Goal: Information Seeking & Learning: Learn about a topic

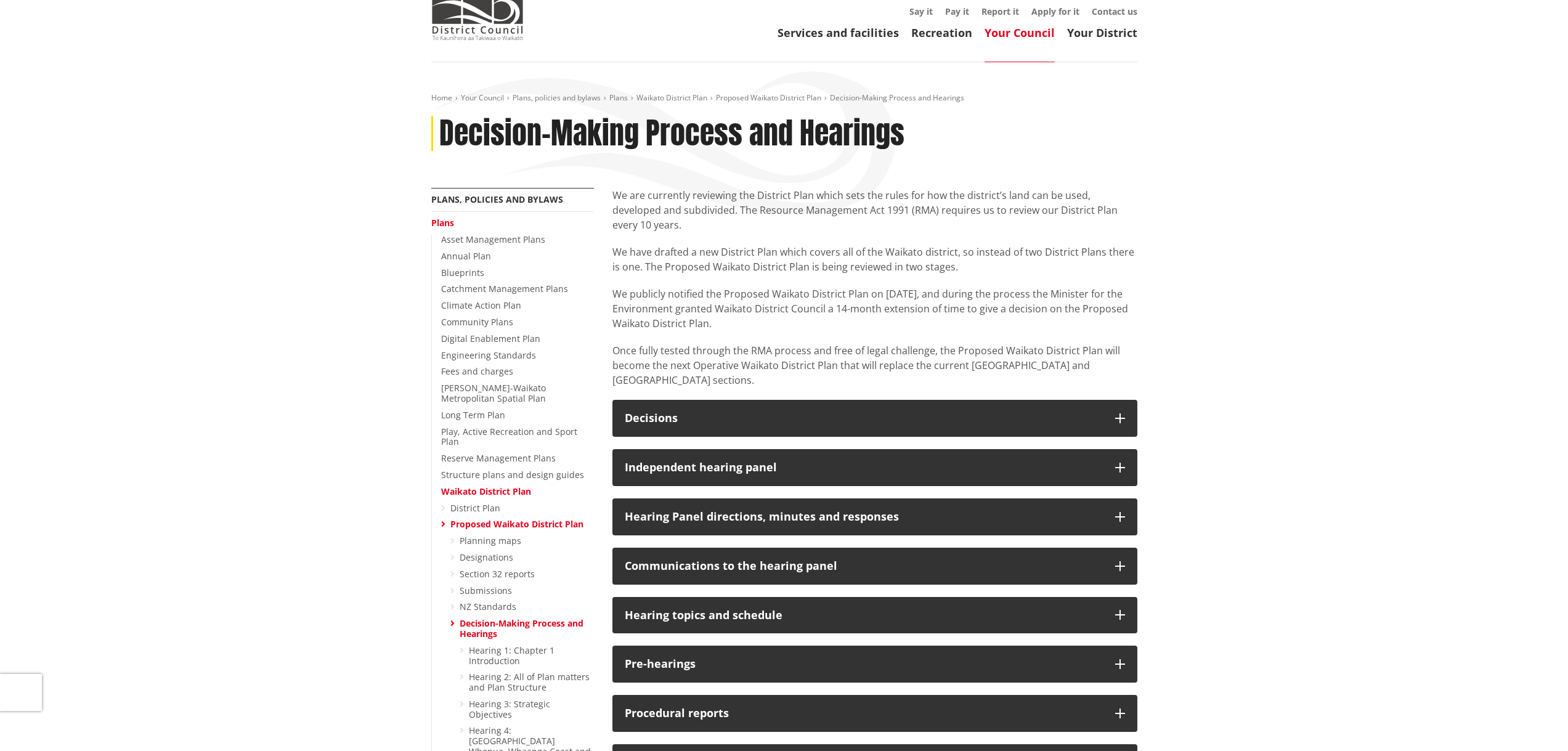
scroll to position [61, 0]
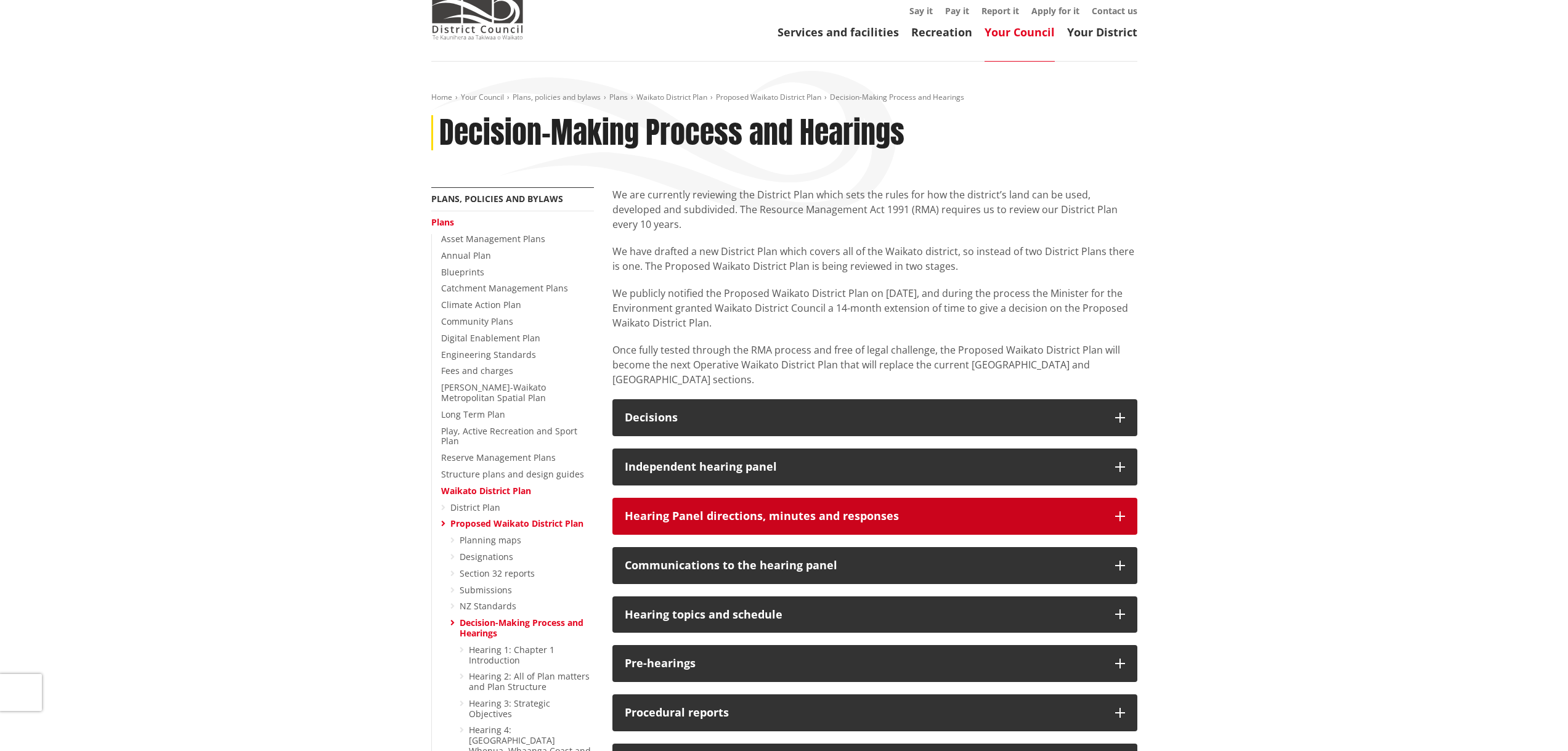
click at [1119, 512] on icon "button" at bounding box center [1120, 517] width 10 height 10
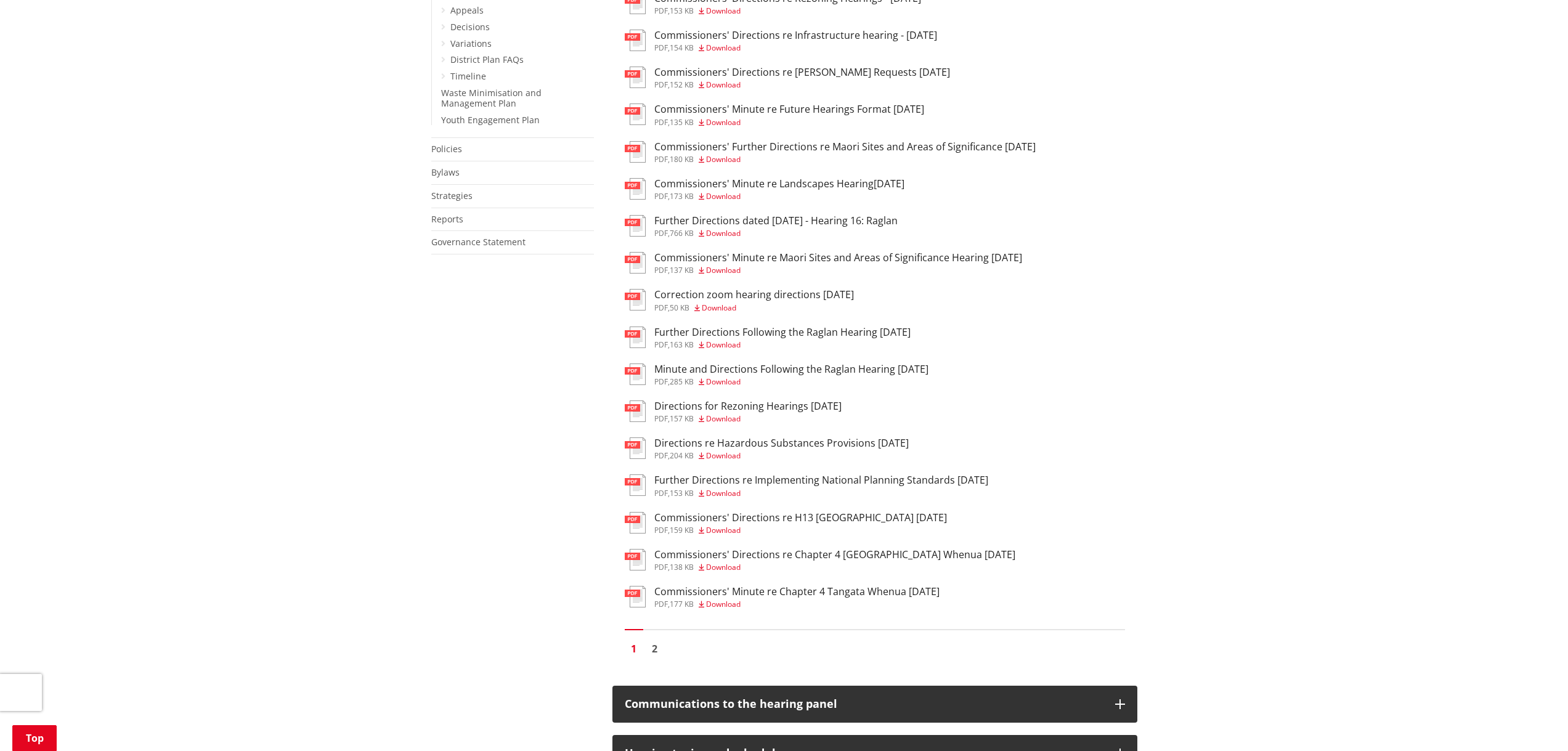
scroll to position [1541, 0]
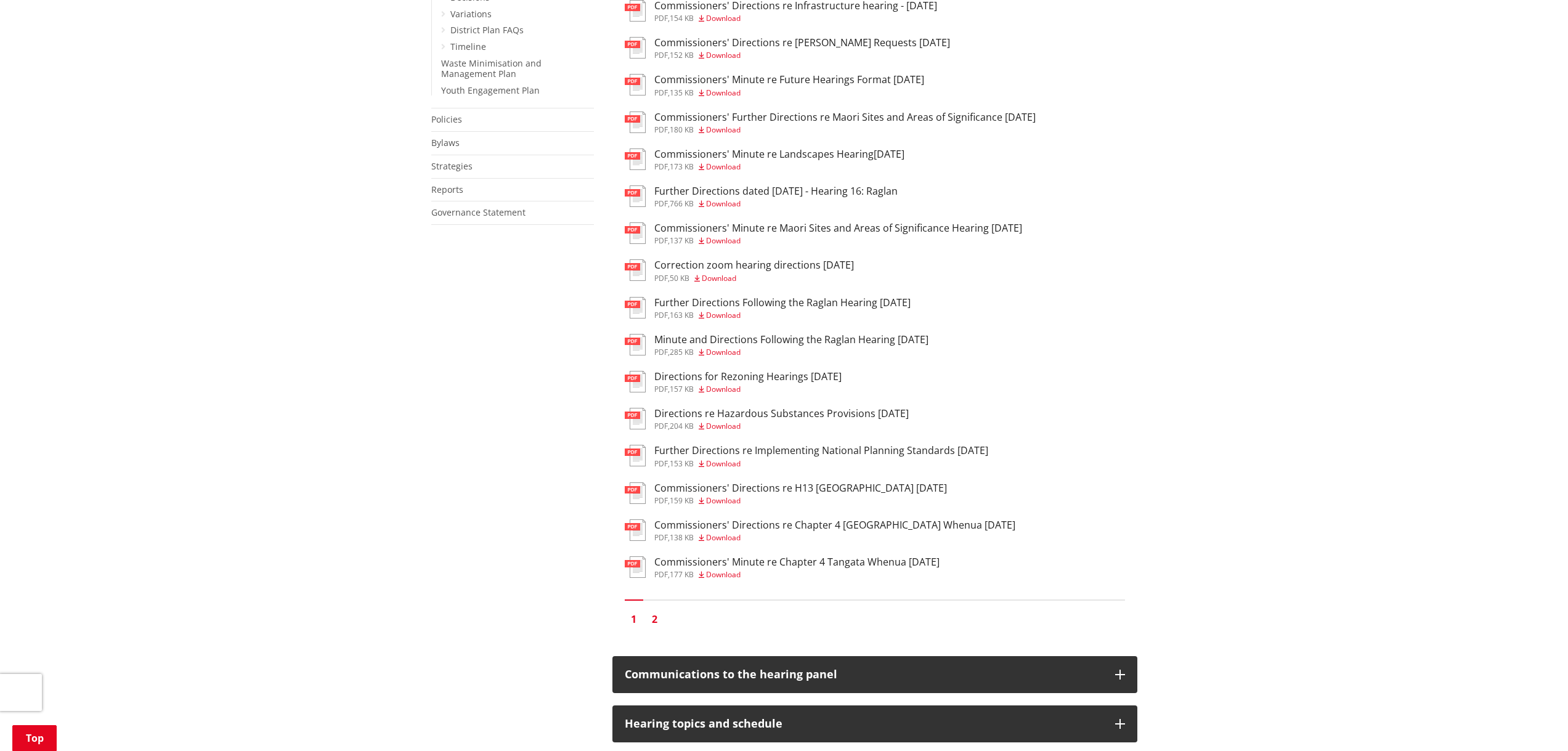
click at [655, 610] on link "2" at bounding box center [655, 619] width 18 height 18
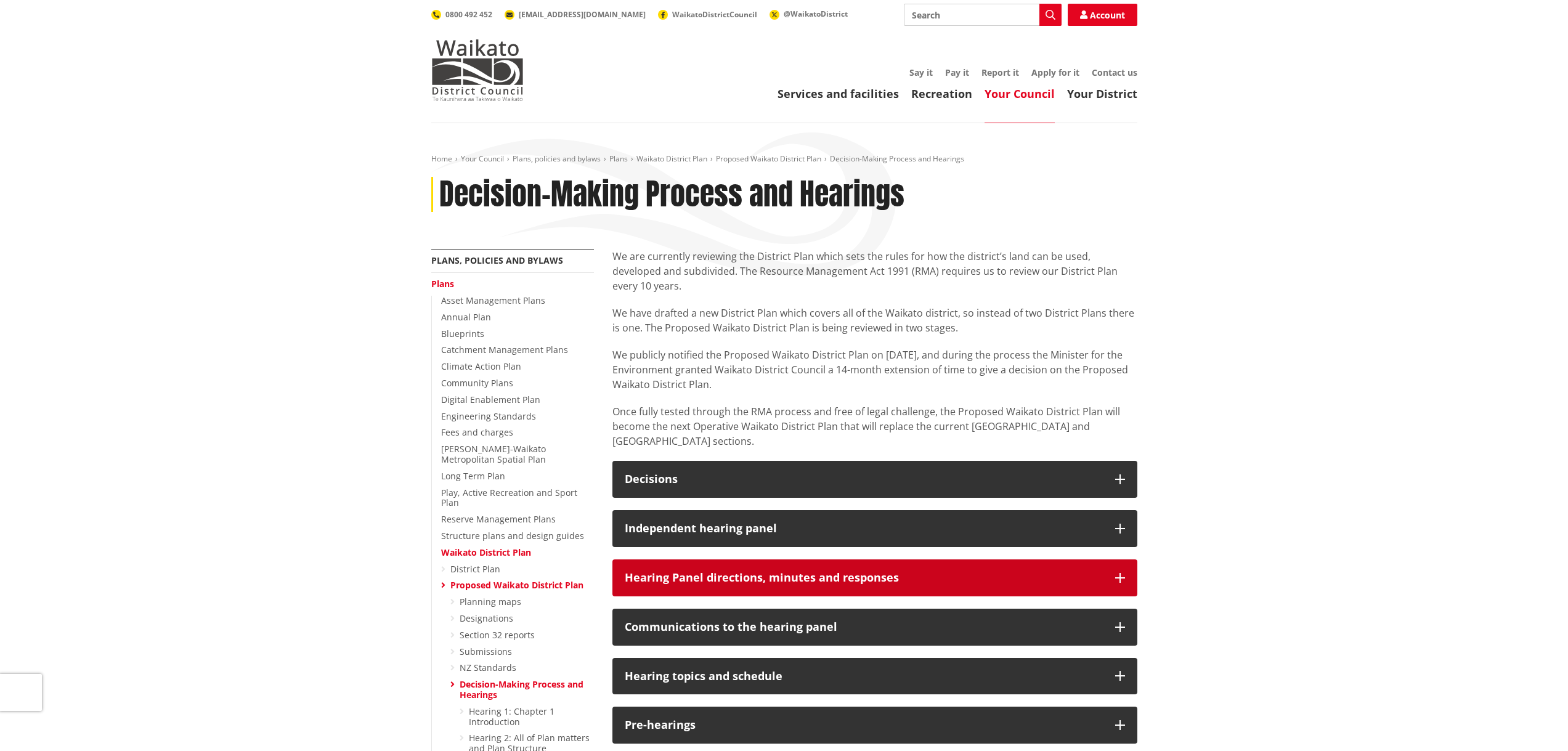
scroll to position [185, 0]
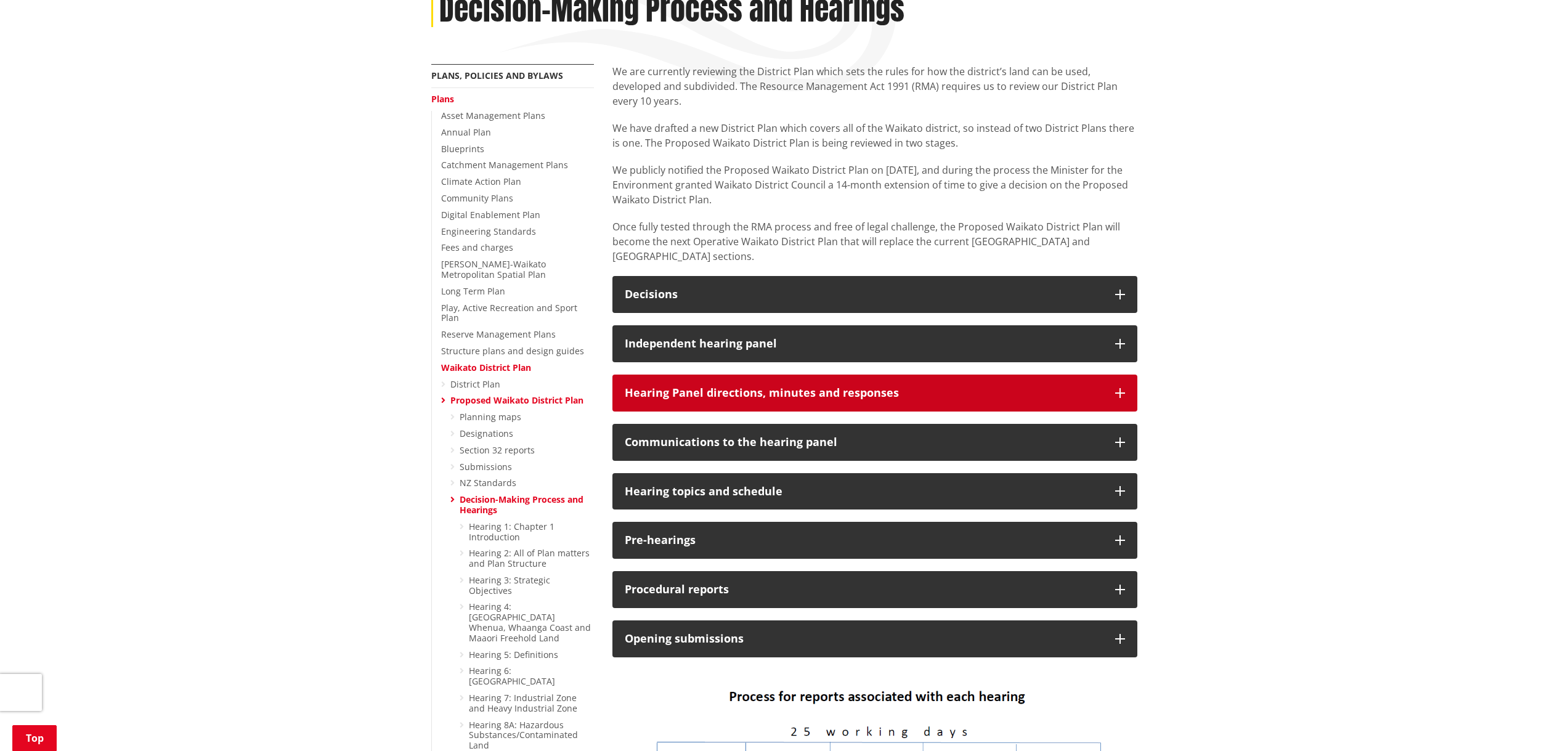
click at [1122, 388] on icon "button" at bounding box center [1120, 393] width 10 height 10
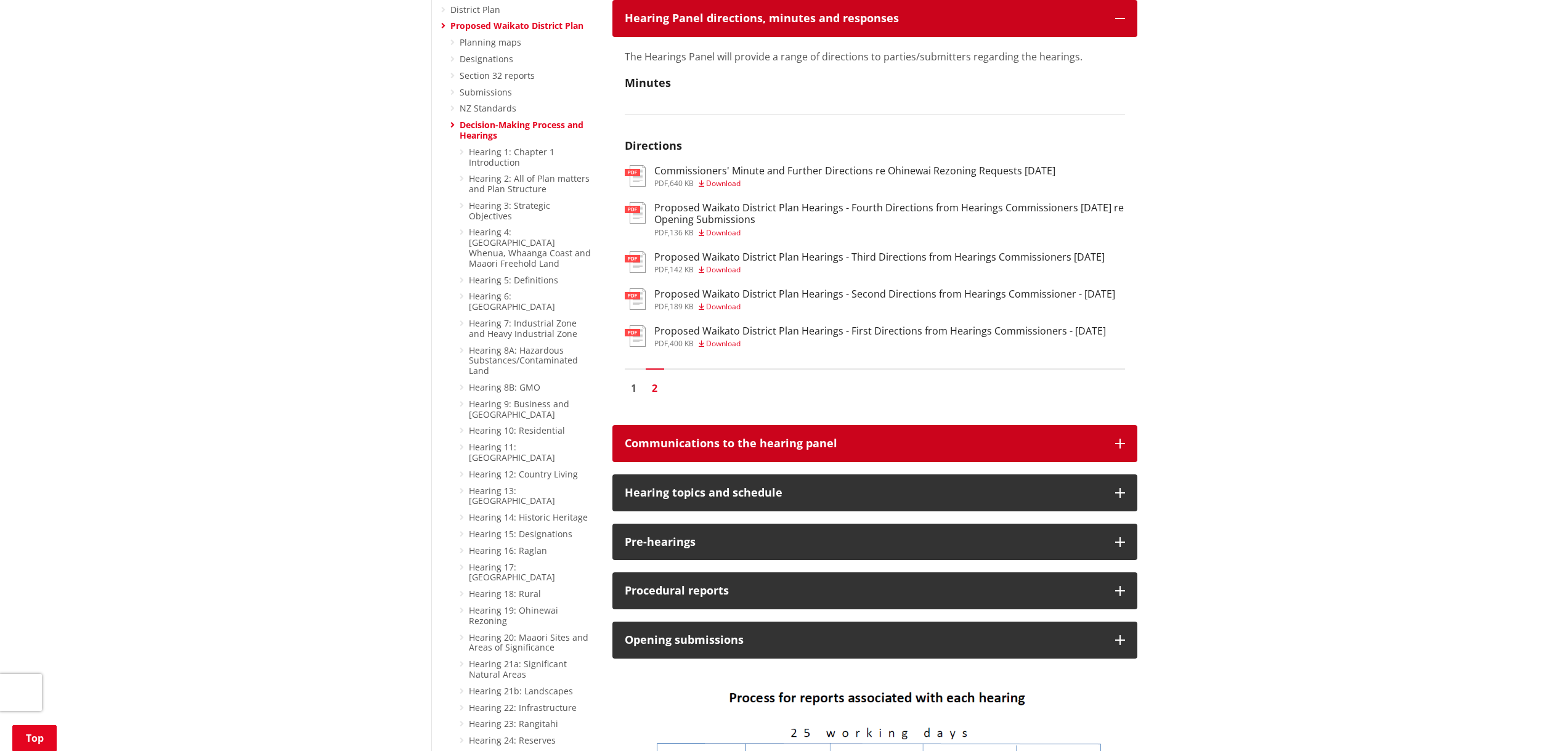
scroll to position [555, 0]
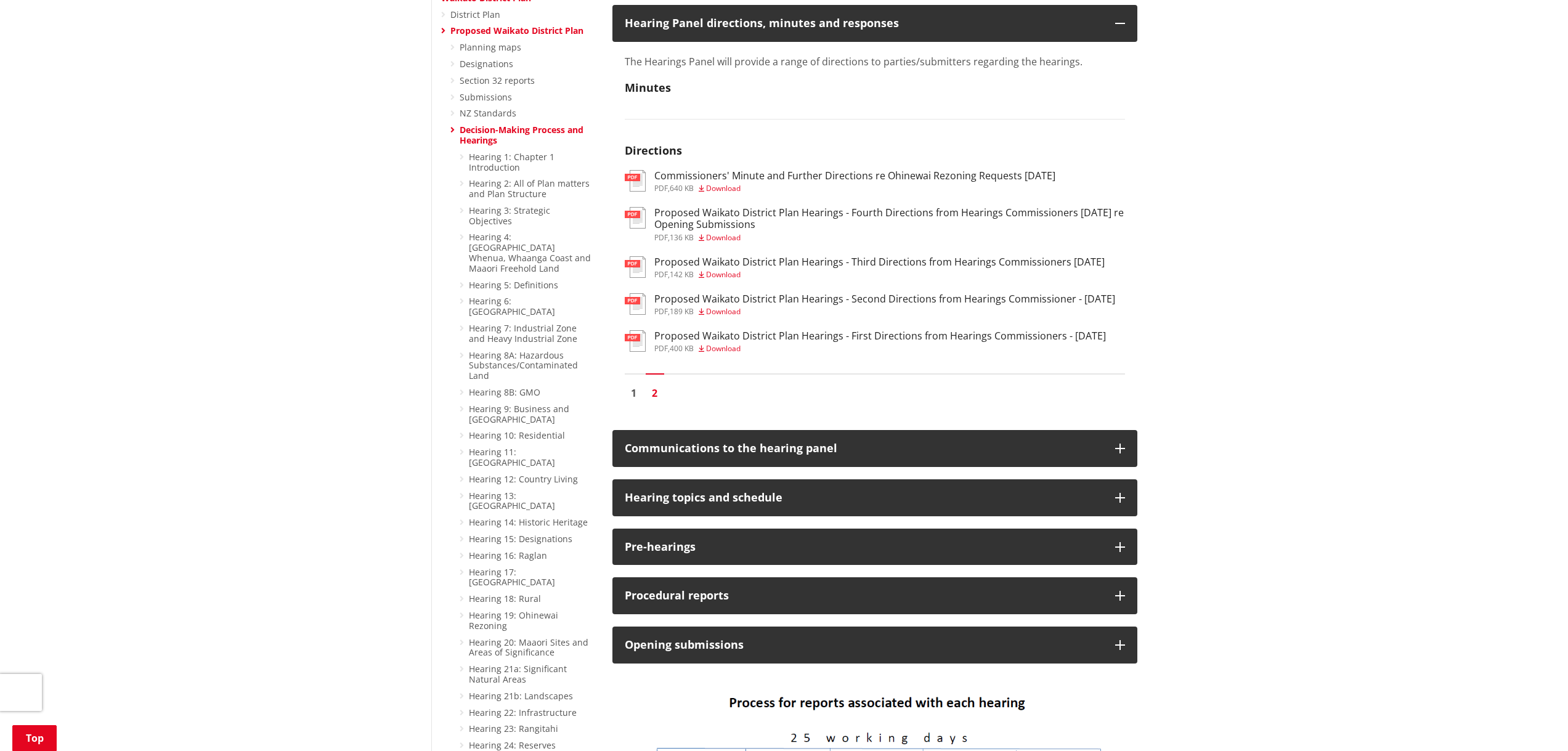
click at [951, 256] on h3 "Proposed Waikato District Plan Hearings - Third Directions from Hearings Commis…" at bounding box center [879, 262] width 450 height 11
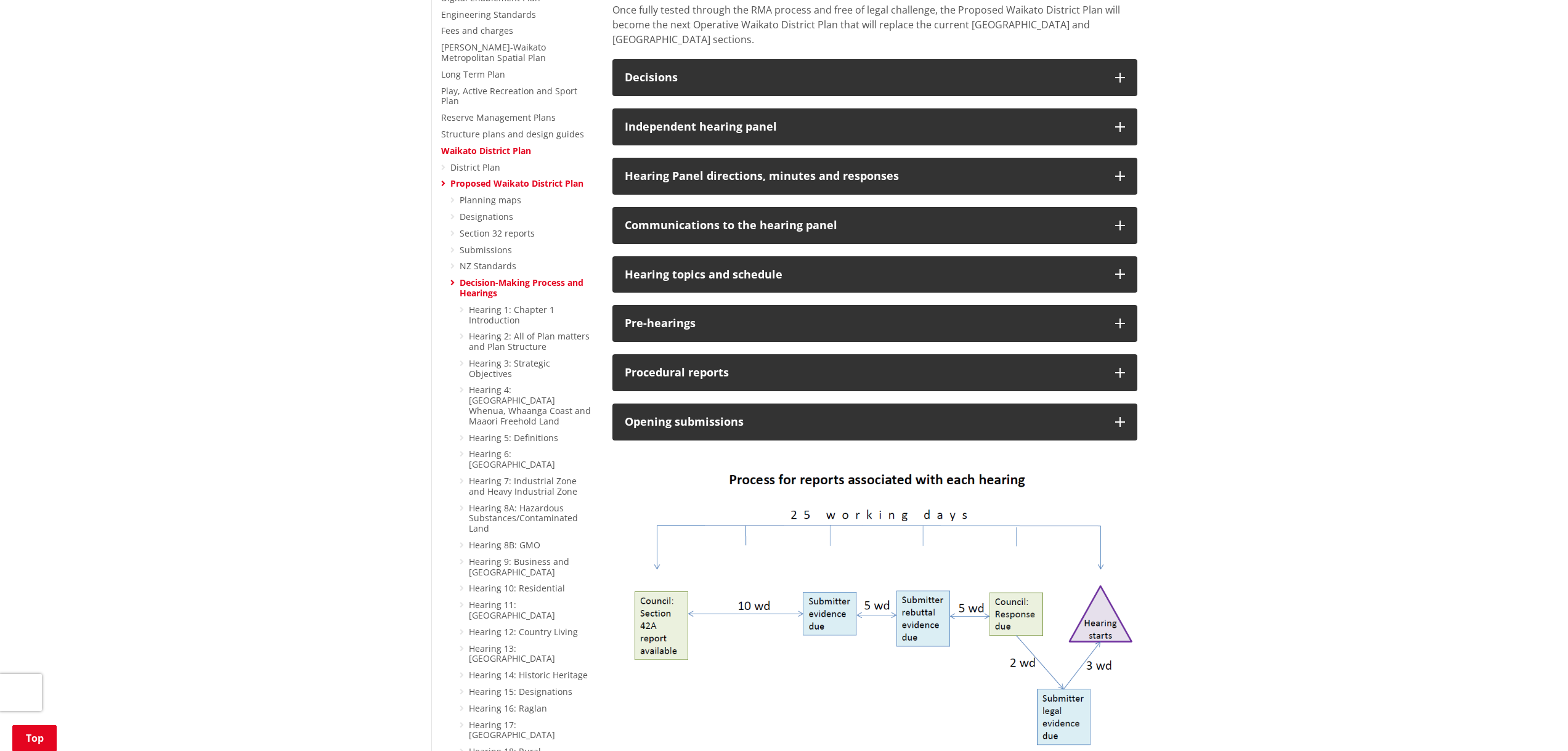
scroll to position [370, 0]
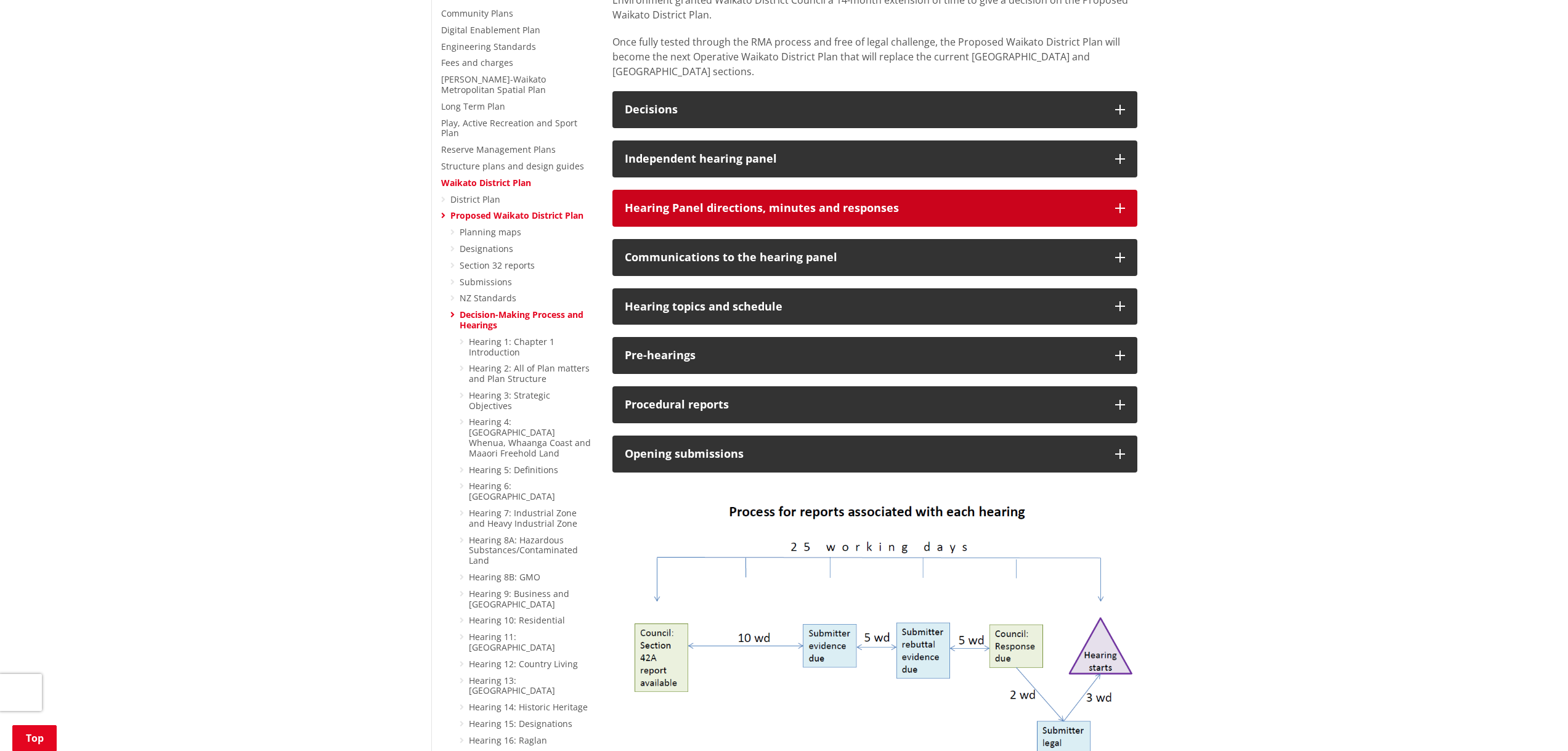
click at [1120, 203] on icon "button" at bounding box center [1120, 208] width 10 height 10
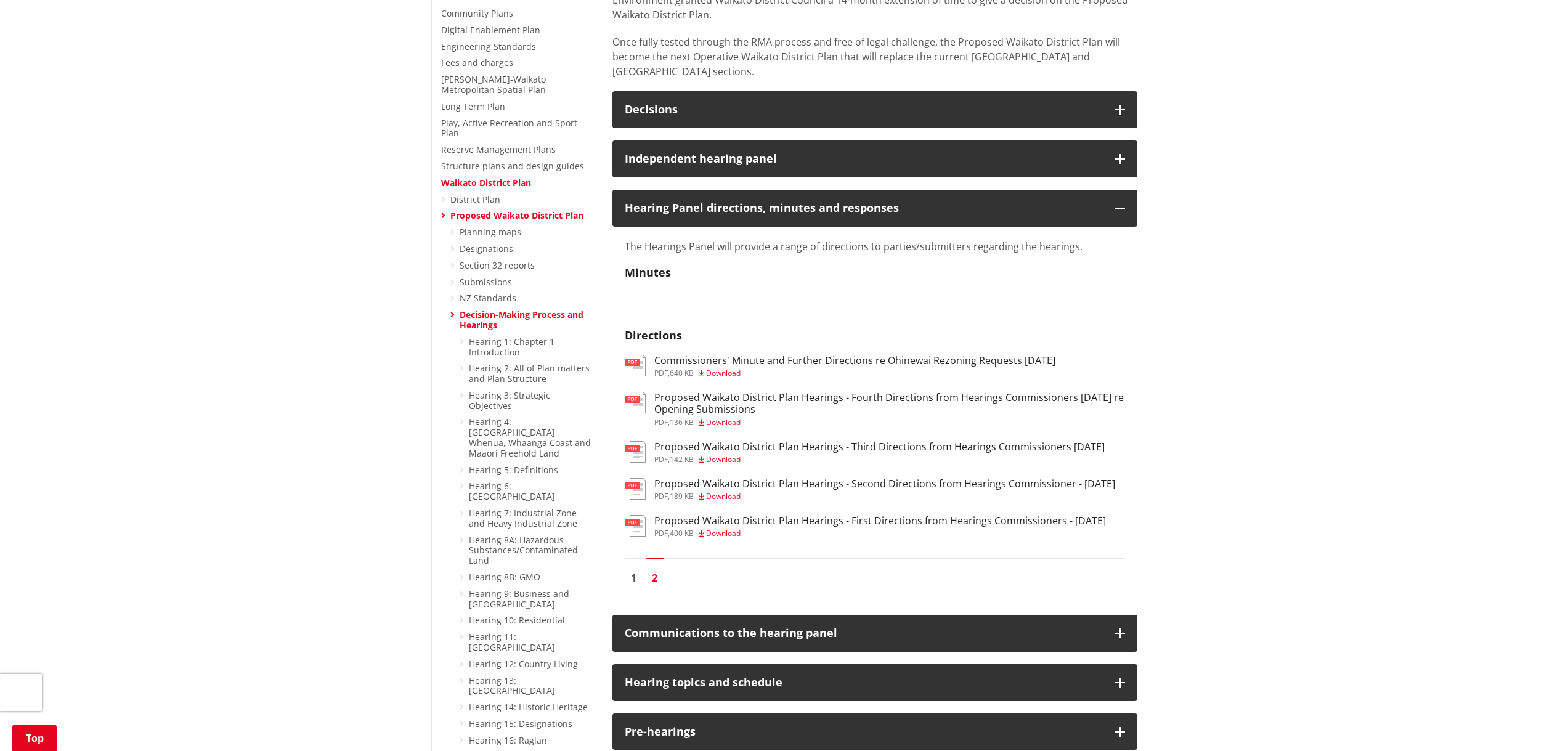
click at [932, 392] on h3 "Proposed Waikato District Plan Hearings - Fourth Directions from Hearings Commi…" at bounding box center [889, 403] width 470 height 23
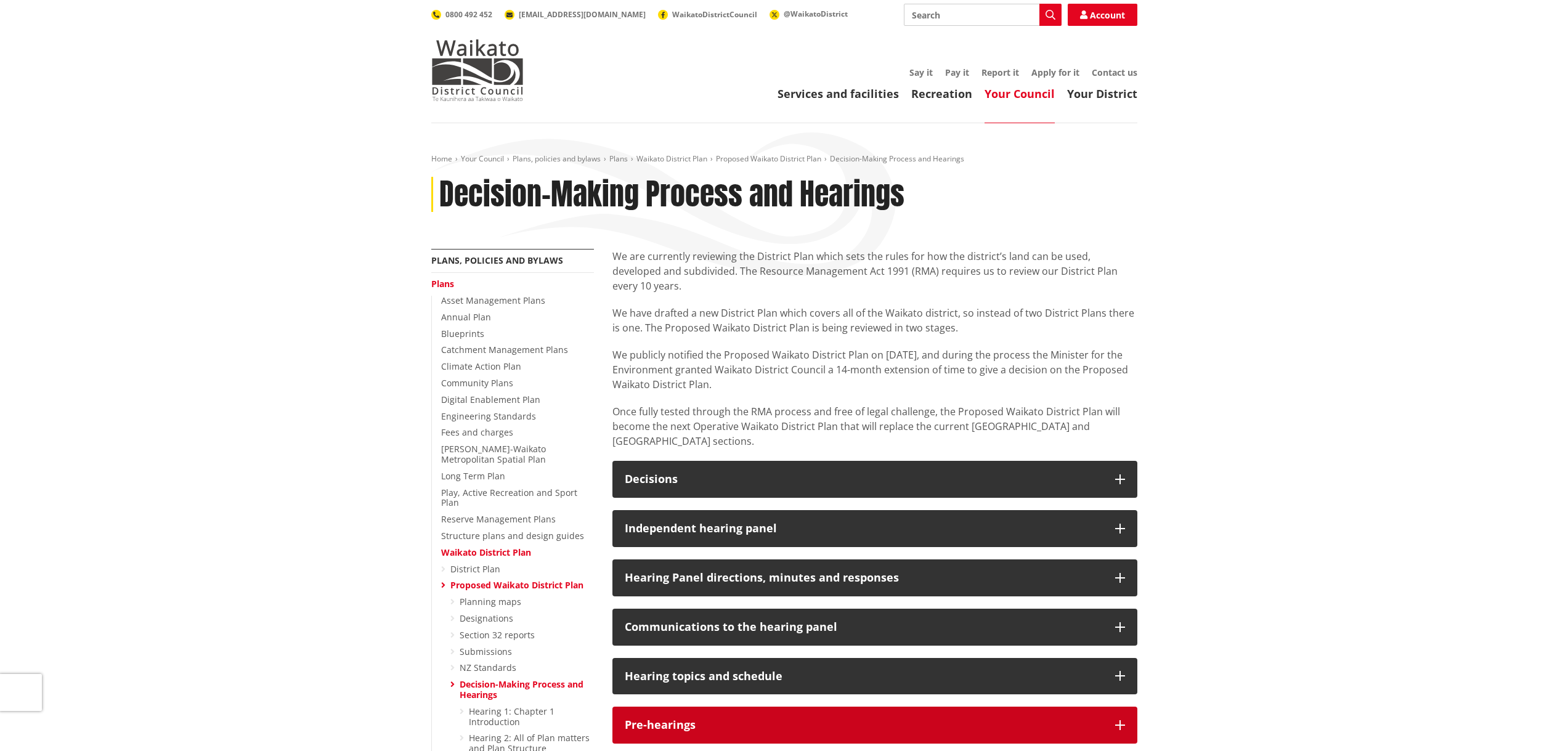
scroll to position [370, 0]
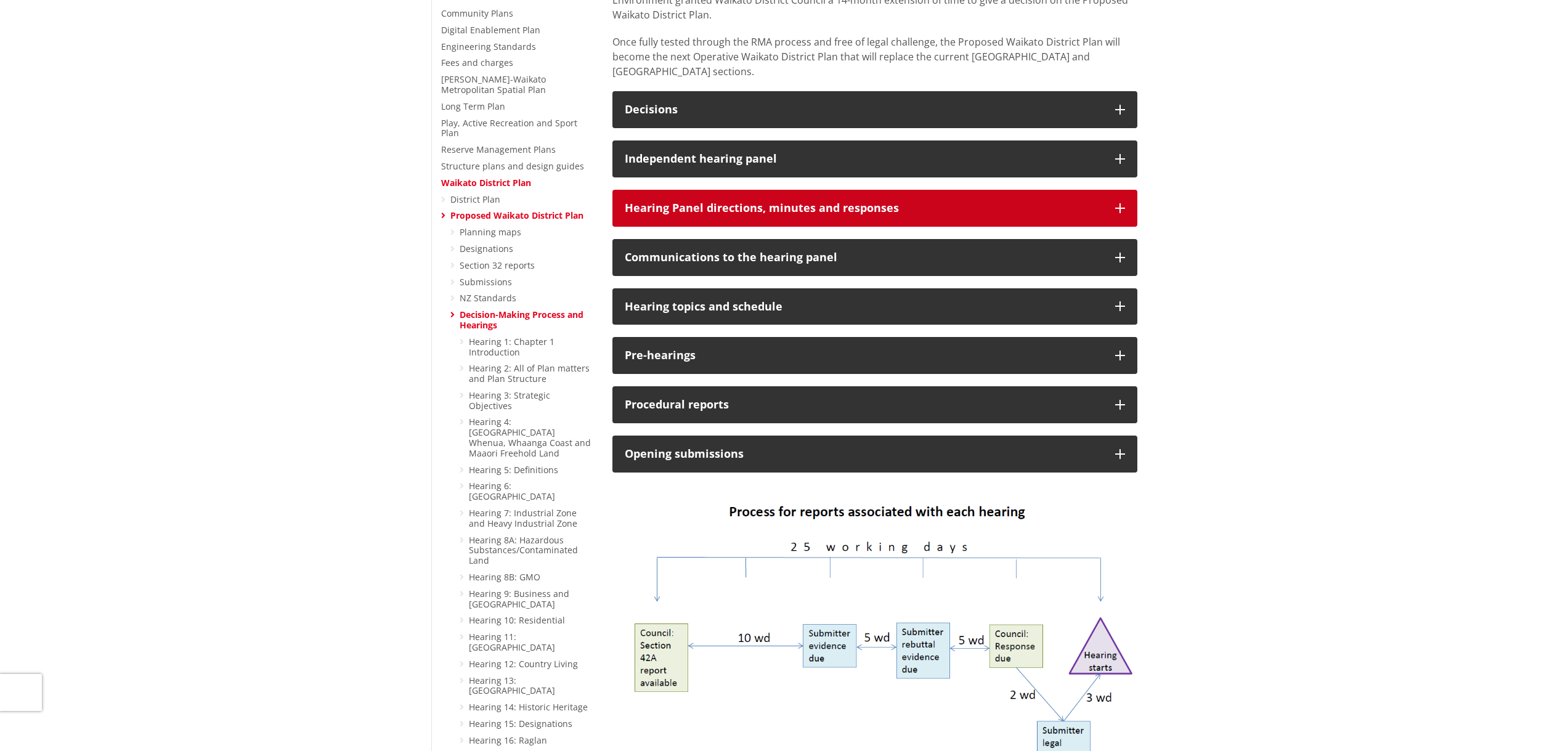
click at [1124, 203] on icon "button" at bounding box center [1120, 208] width 10 height 10
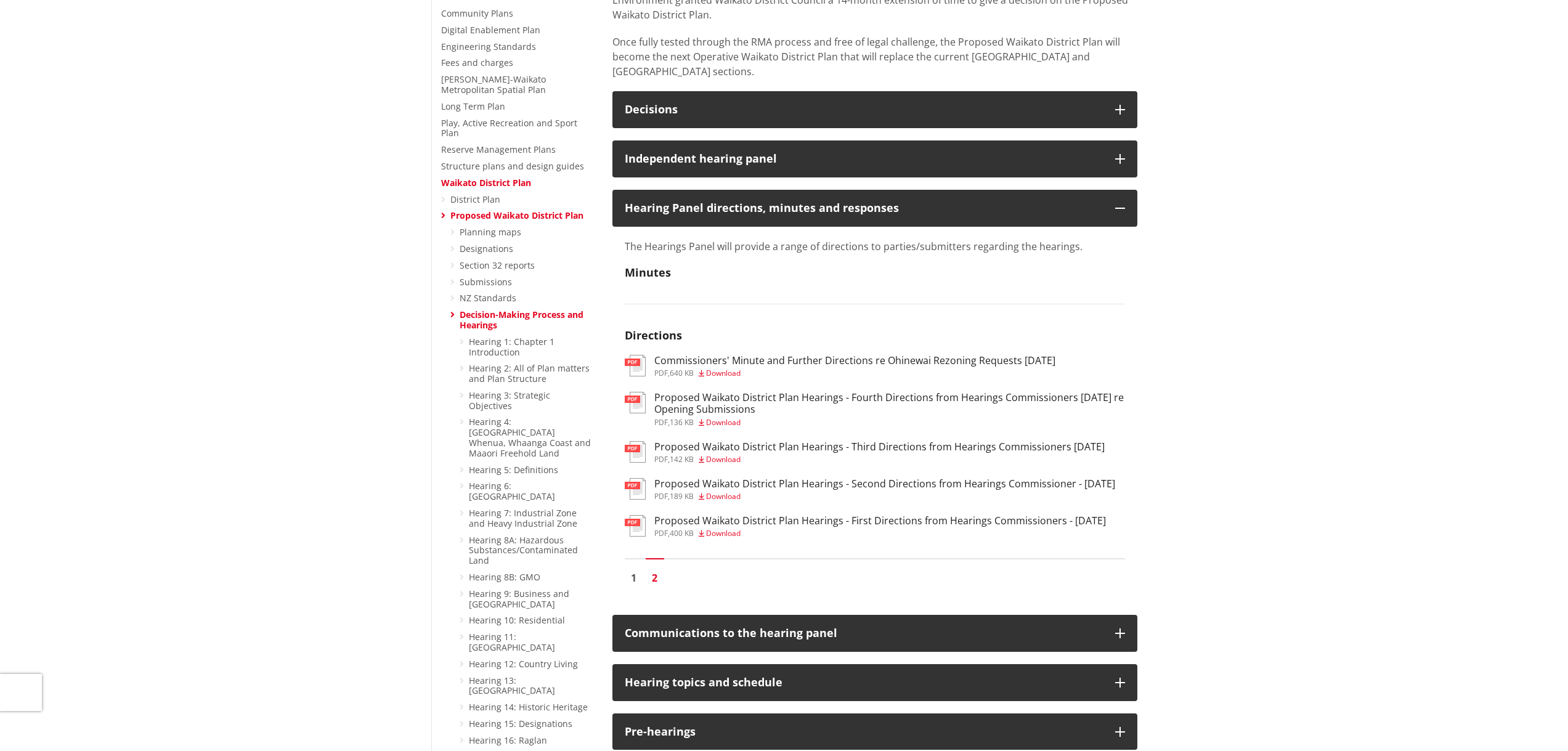
click at [908, 392] on h3 "Proposed Waikato District Plan Hearings - Fourth Directions from Hearings Commi…" at bounding box center [889, 403] width 470 height 23
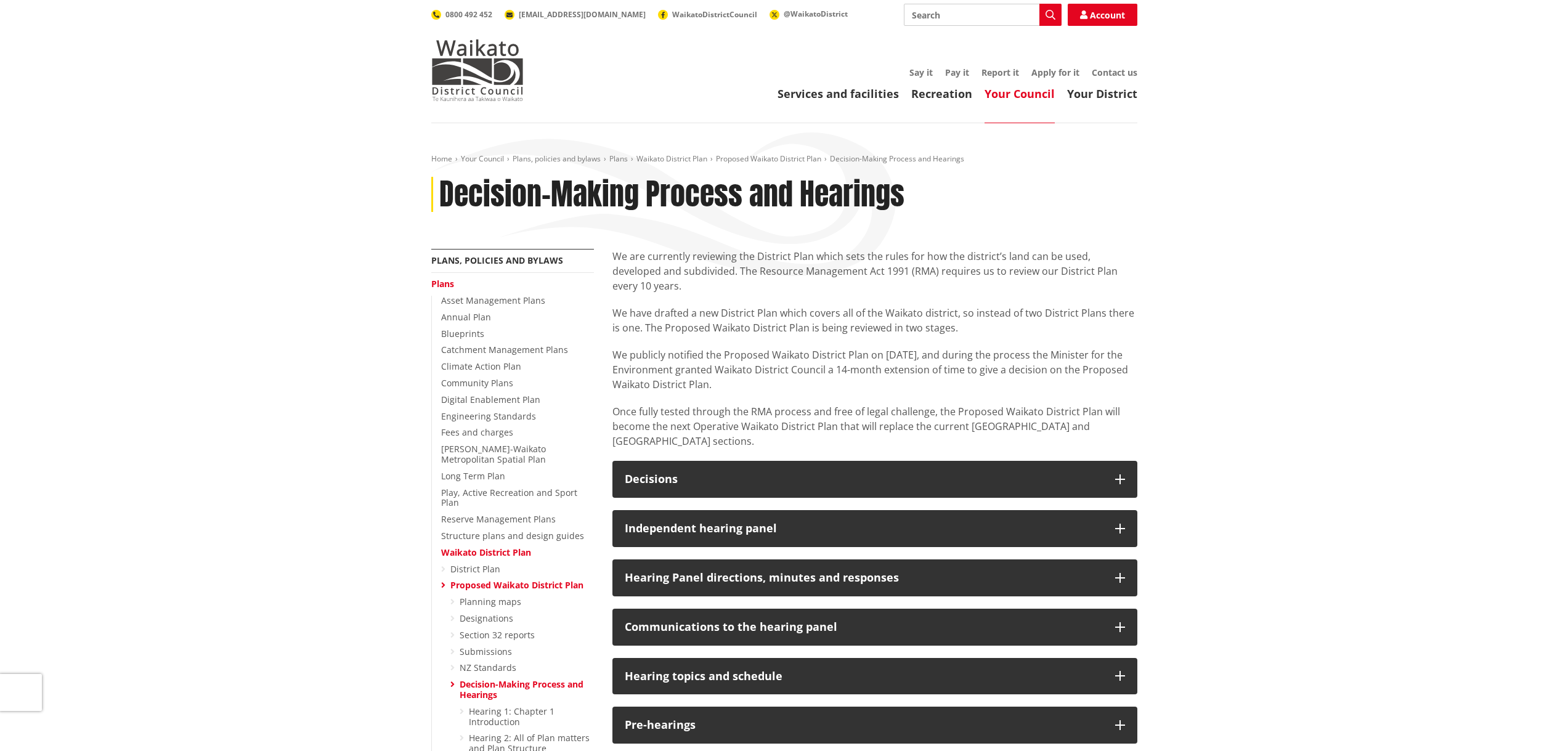
scroll to position [370, 0]
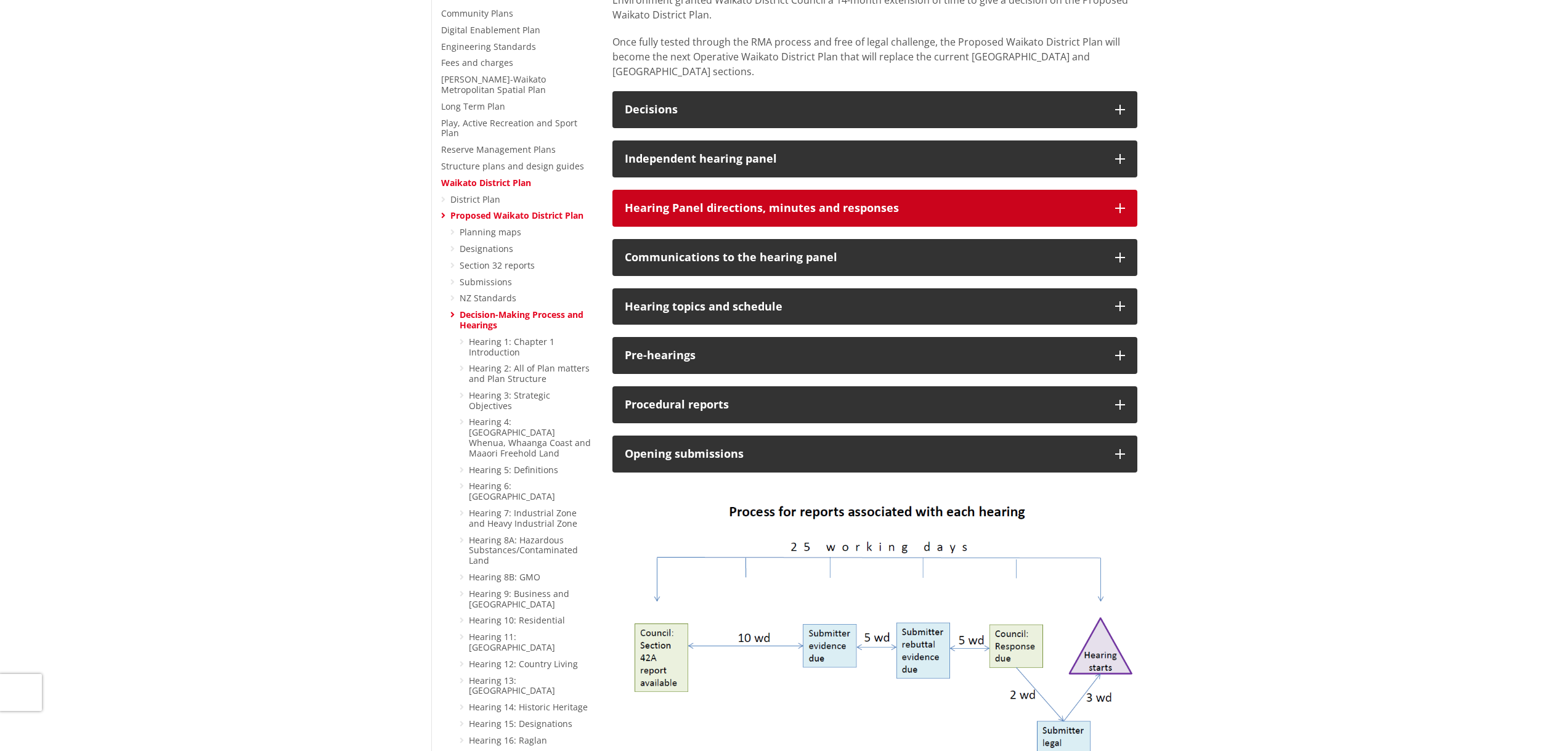
click at [1120, 203] on icon "button" at bounding box center [1120, 208] width 10 height 10
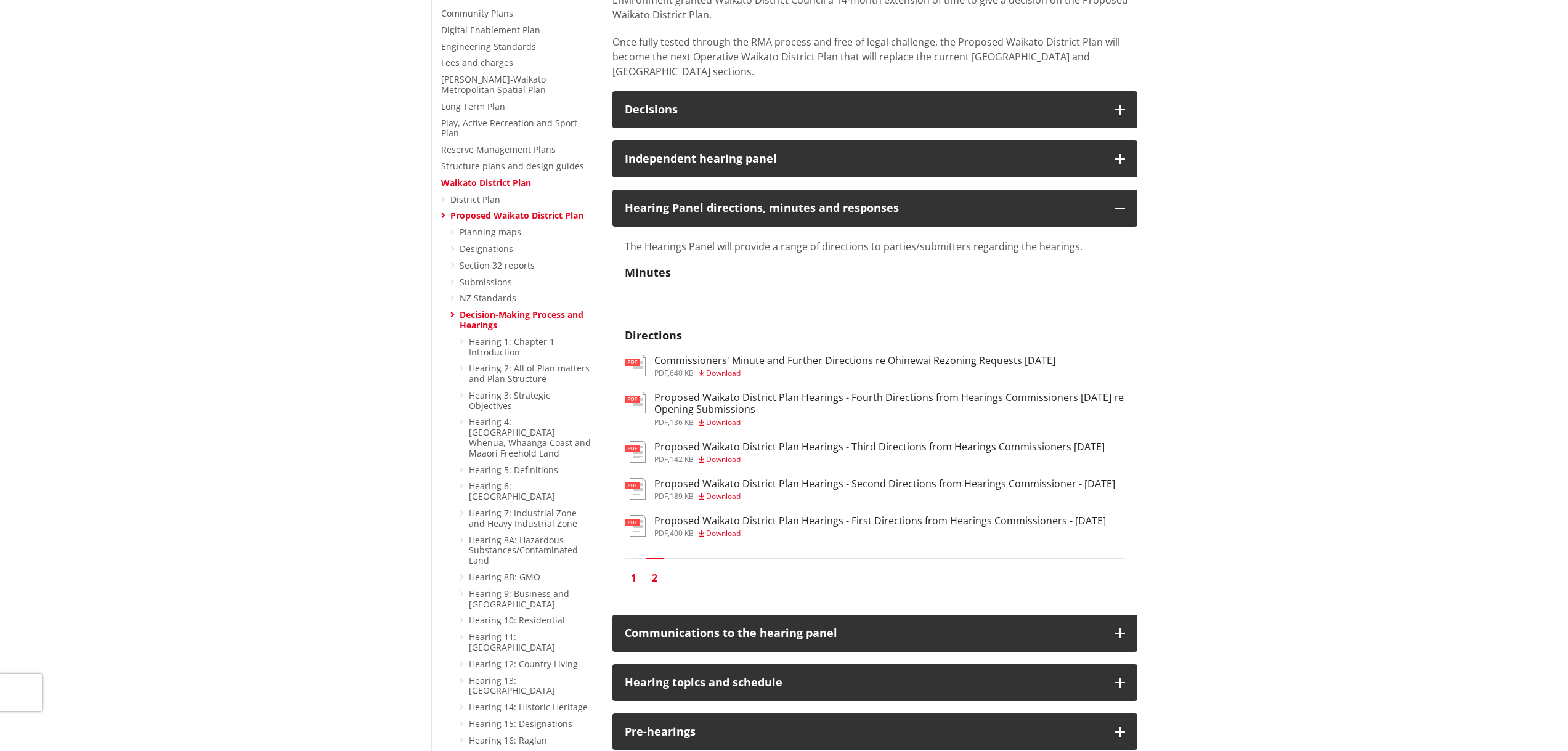
click at [637, 583] on link "1" at bounding box center [634, 577] width 18 height 18
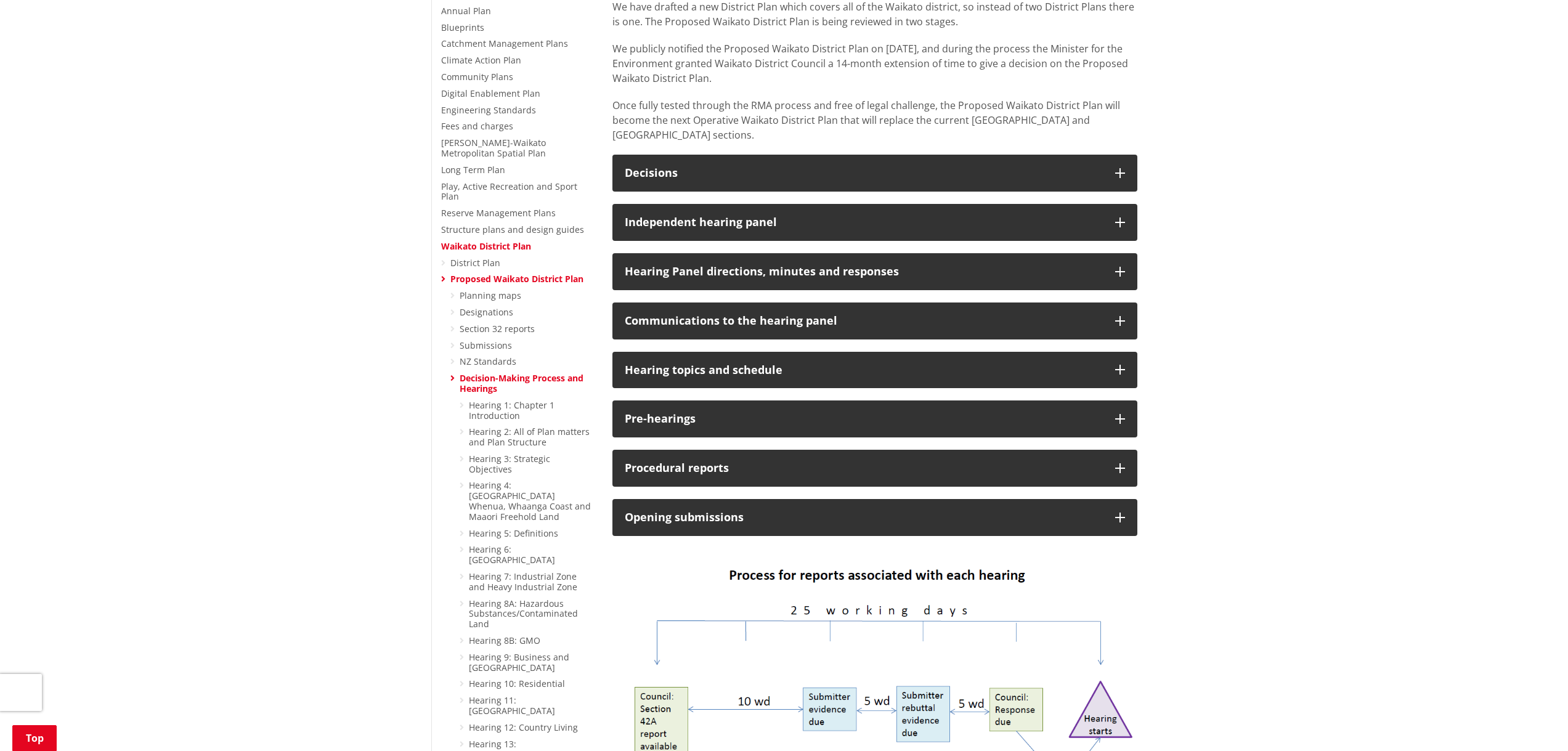
scroll to position [308, 0]
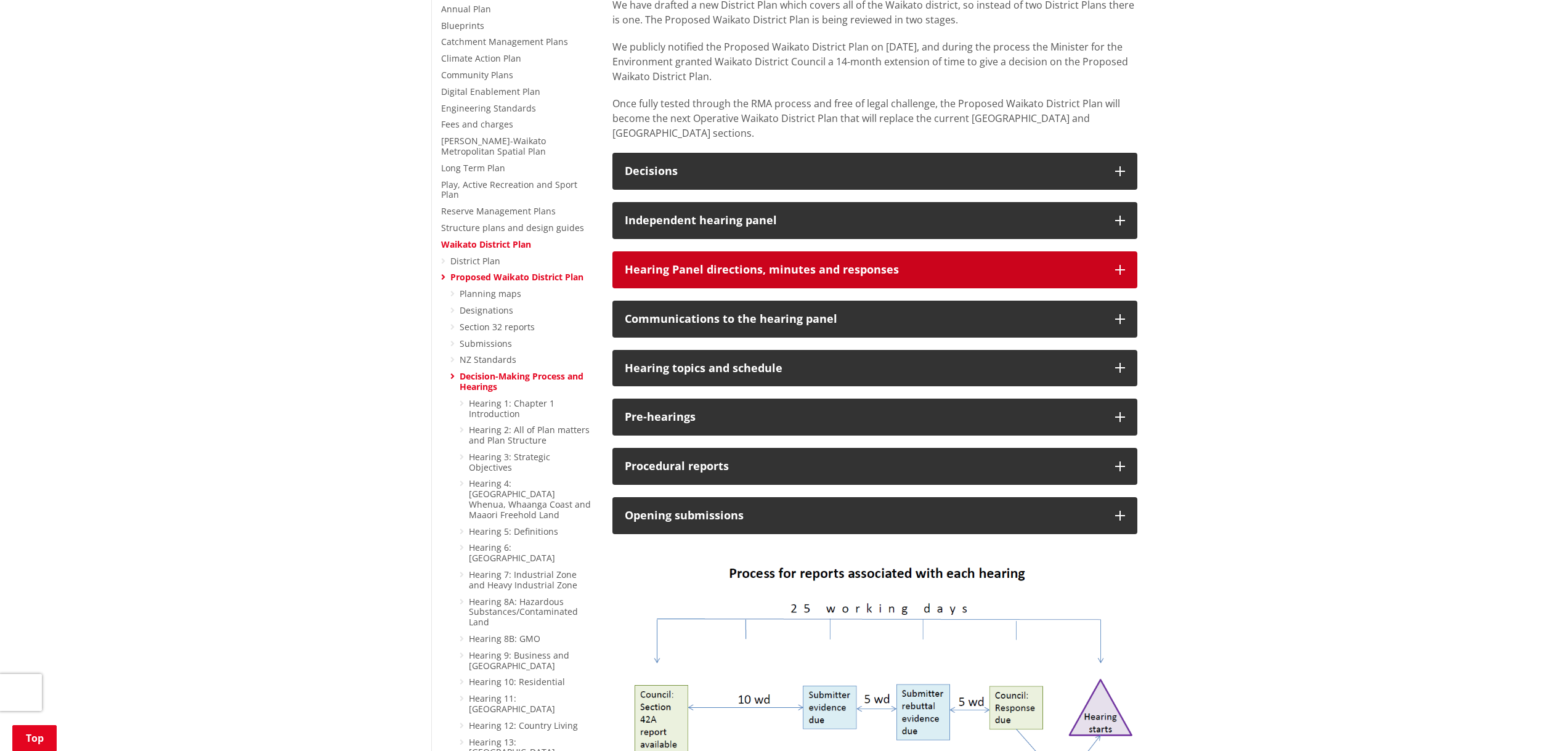
click at [1125, 251] on button "Hearing Panel directions, minutes and responses" at bounding box center [874, 270] width 525 height 37
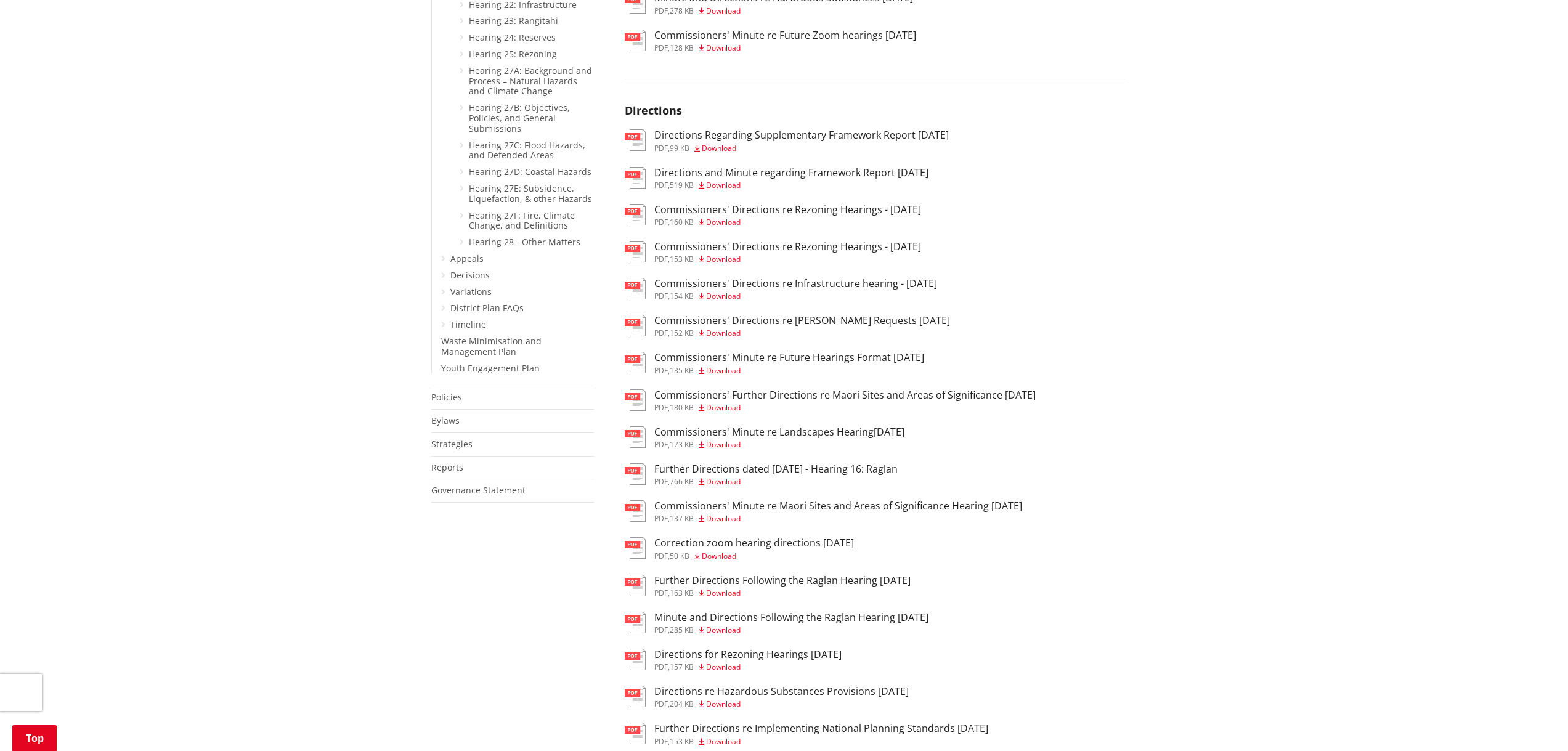
scroll to position [1232, 0]
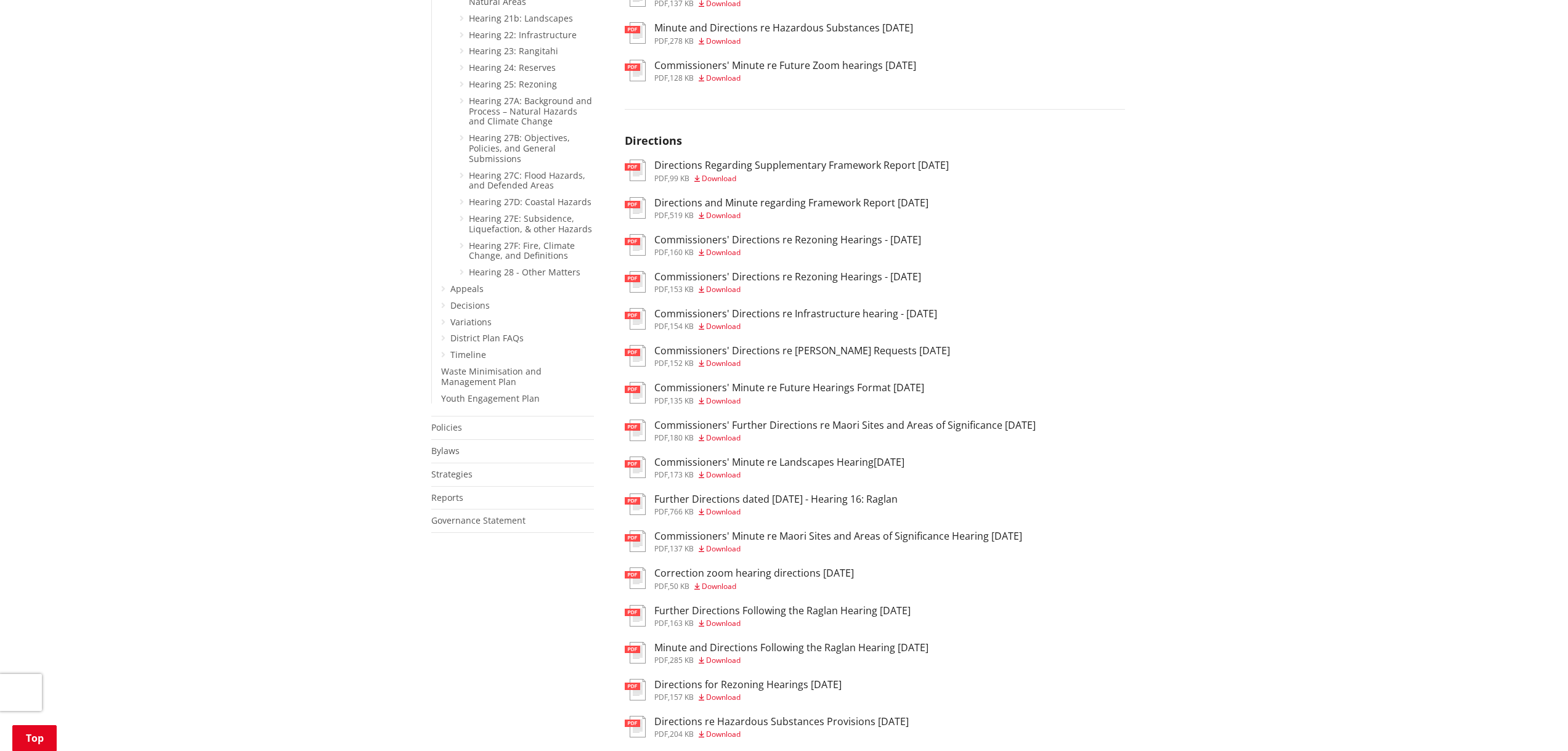
click at [798, 271] on h3 "Commissioners' Directions re Rezoning Hearings - [DATE]" at bounding box center [787, 277] width 267 height 11
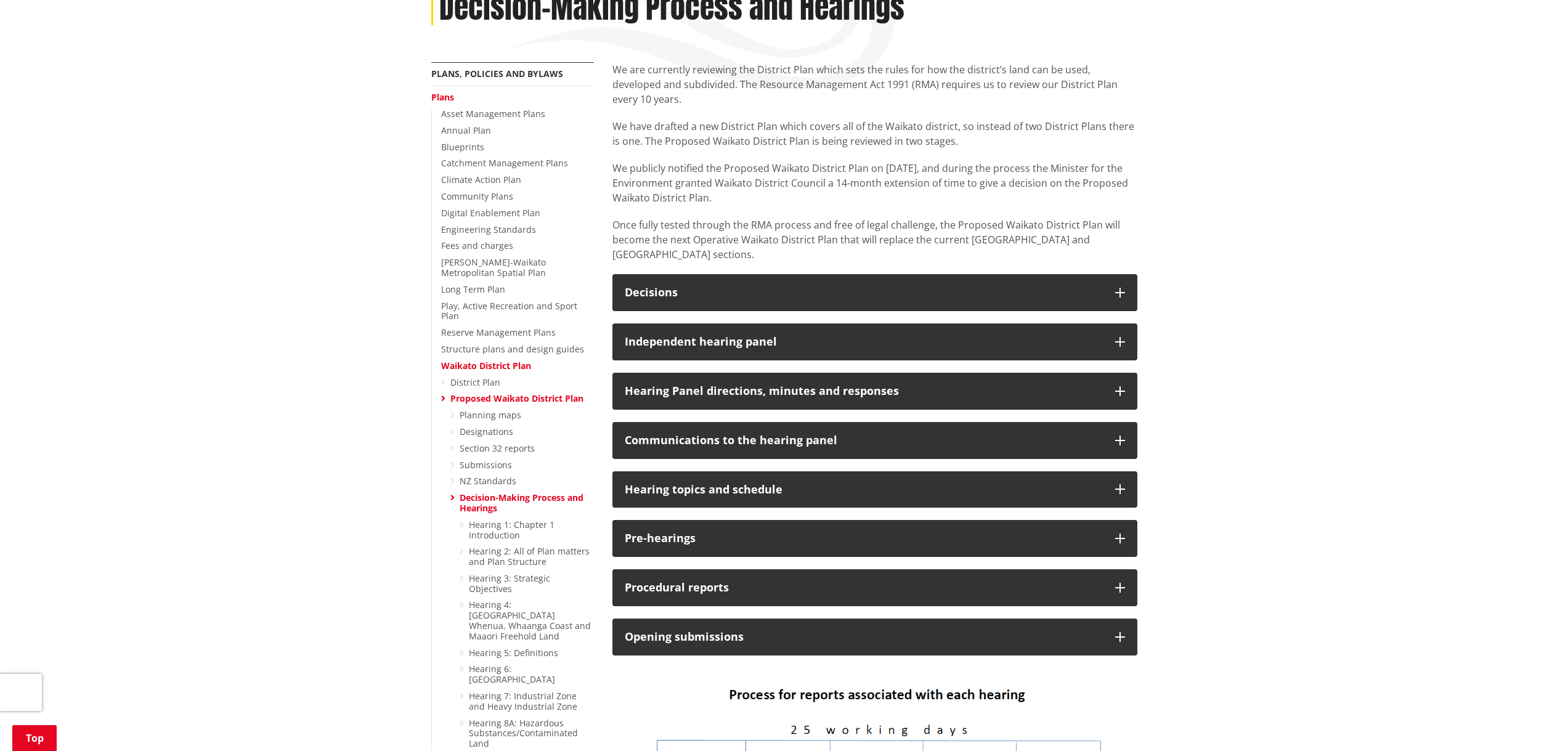
scroll to position [185, 0]
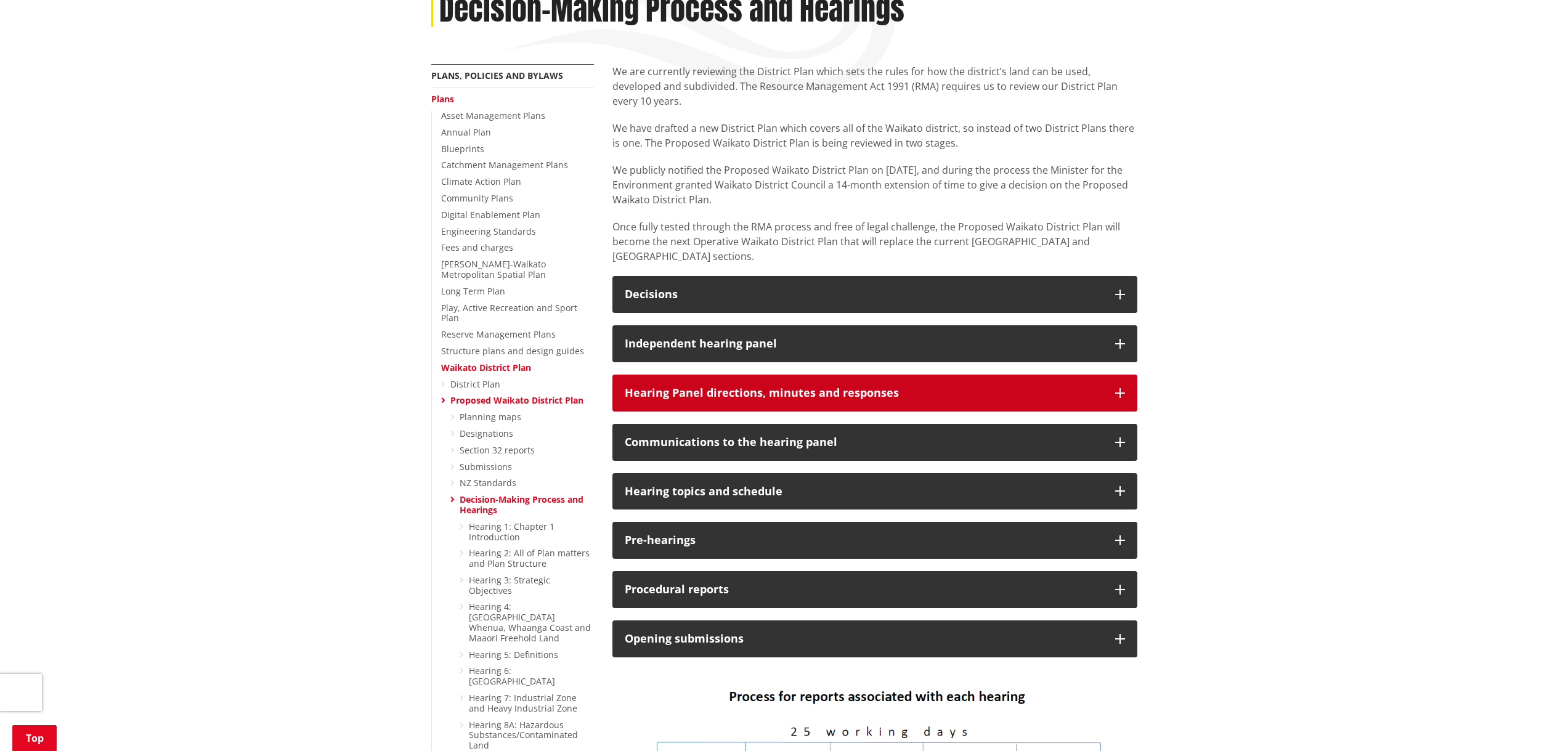
click at [1121, 388] on icon "button" at bounding box center [1120, 393] width 10 height 10
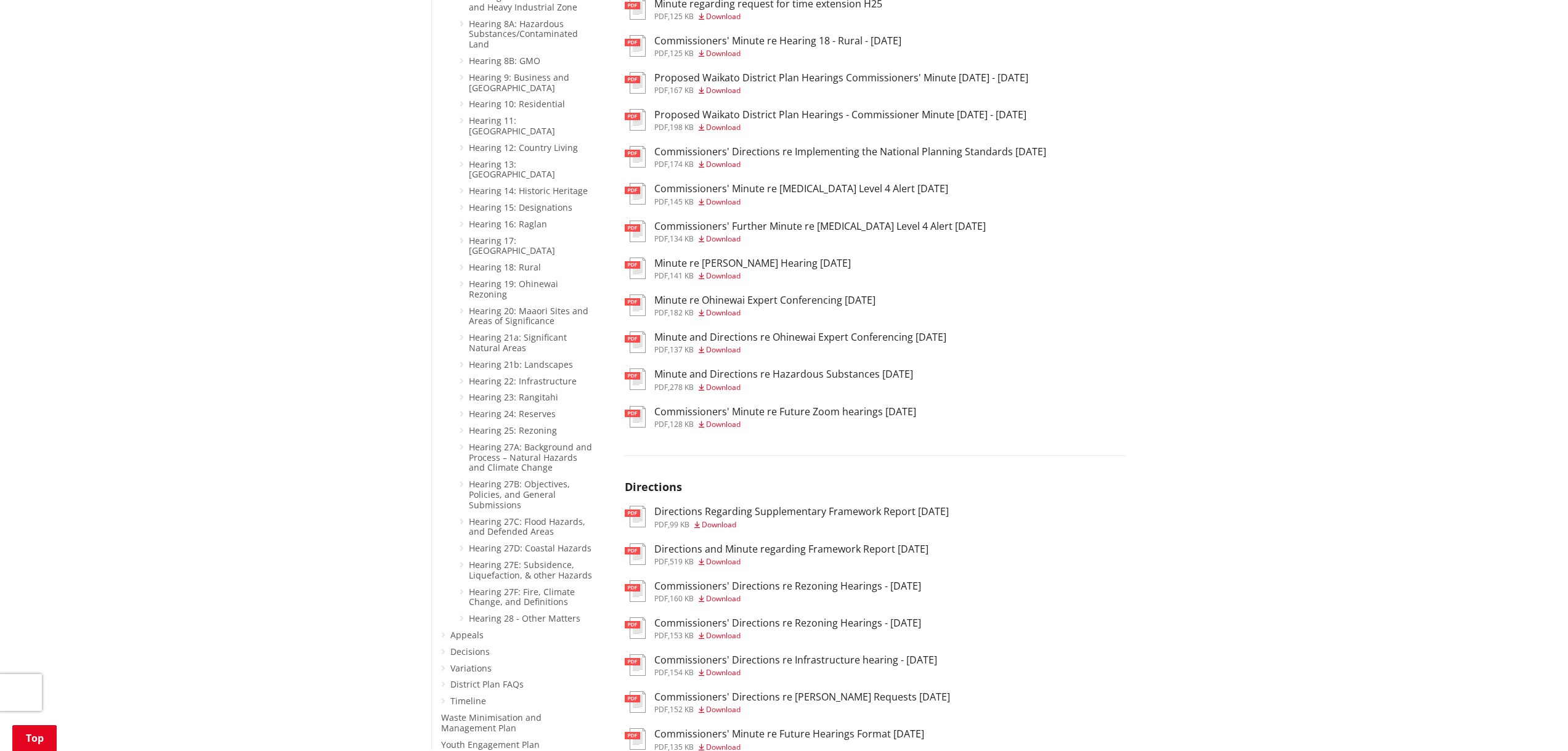
scroll to position [1047, 0]
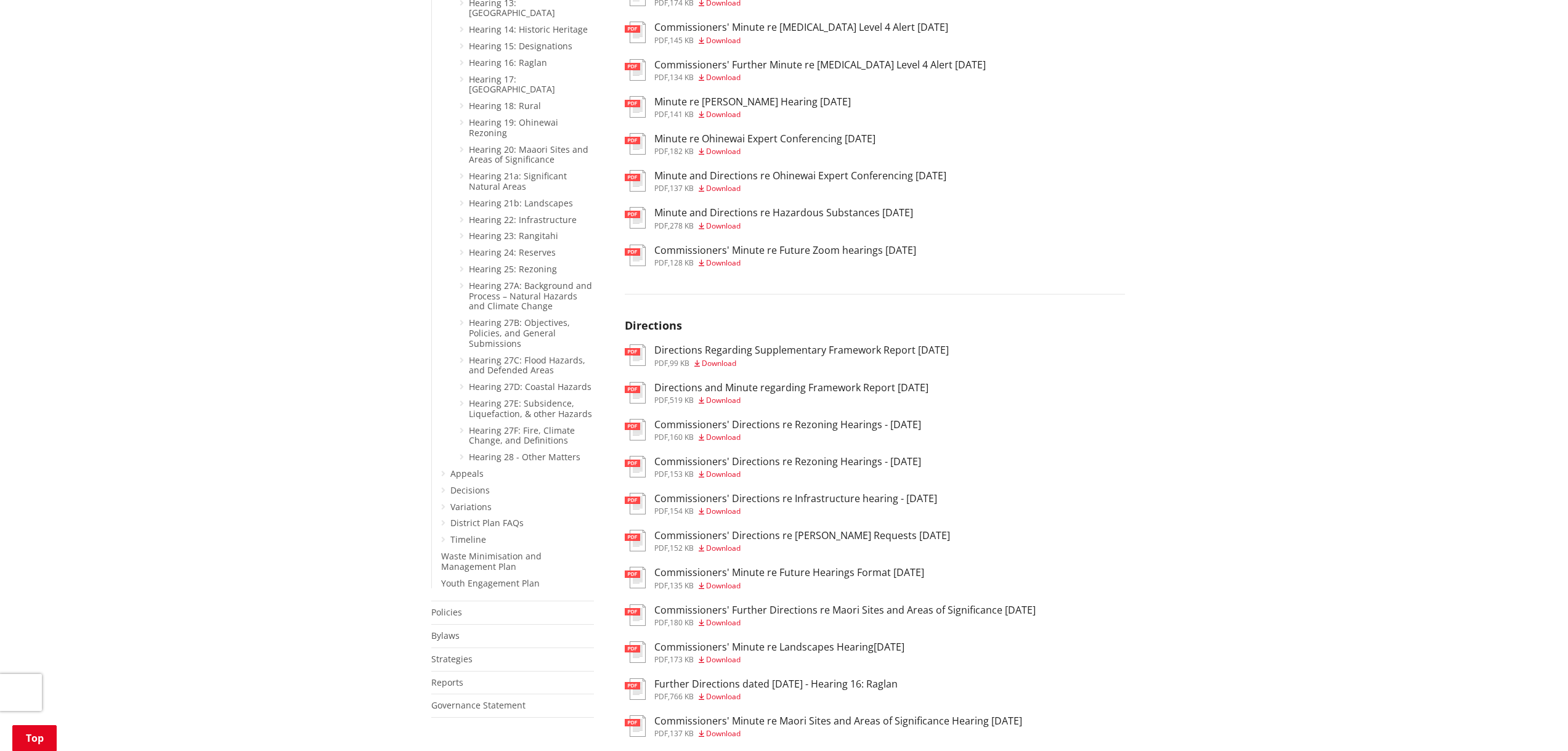
click at [841, 419] on h3 "Commissioners' Directions re Rezoning Hearings - [DATE]" at bounding box center [787, 425] width 267 height 11
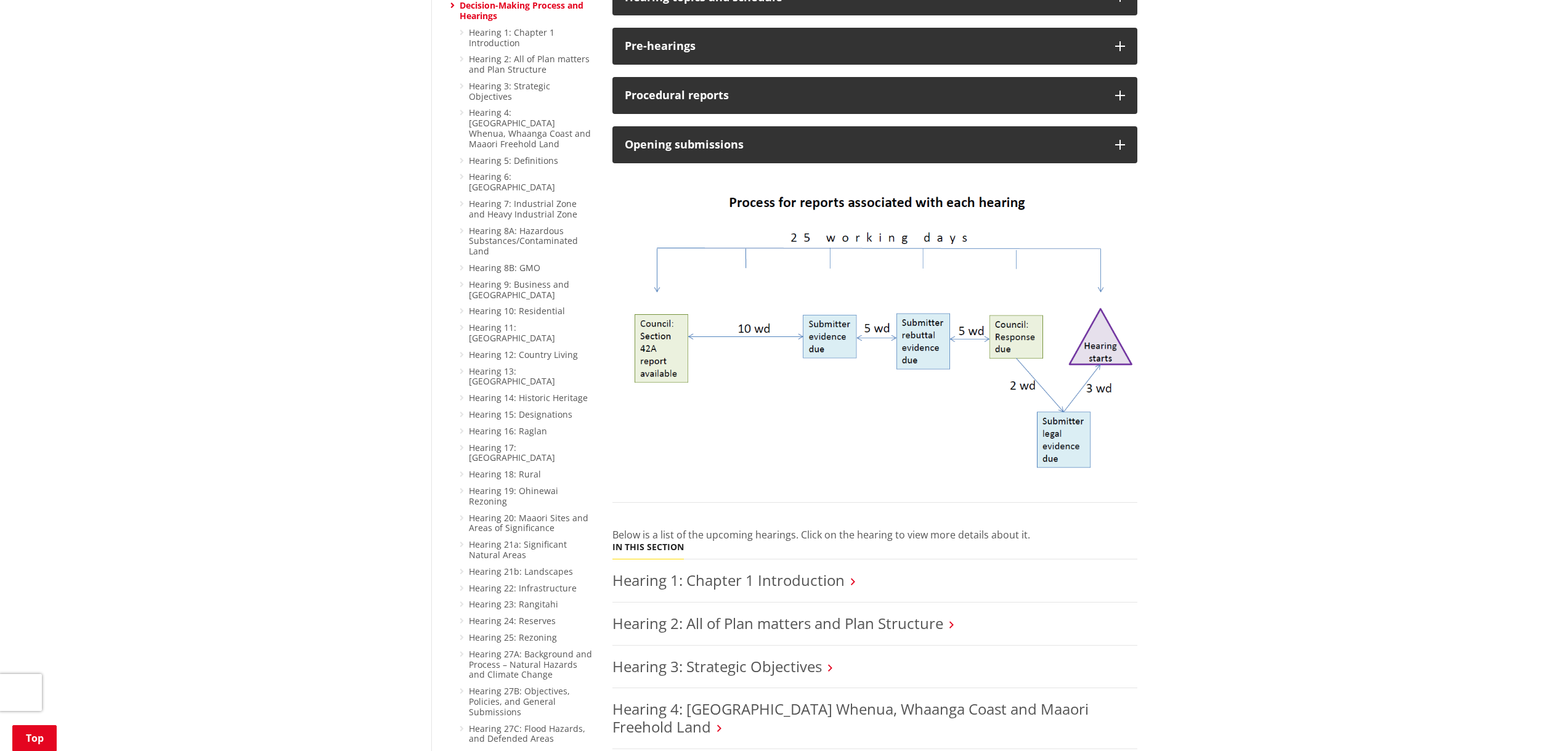
scroll to position [308, 0]
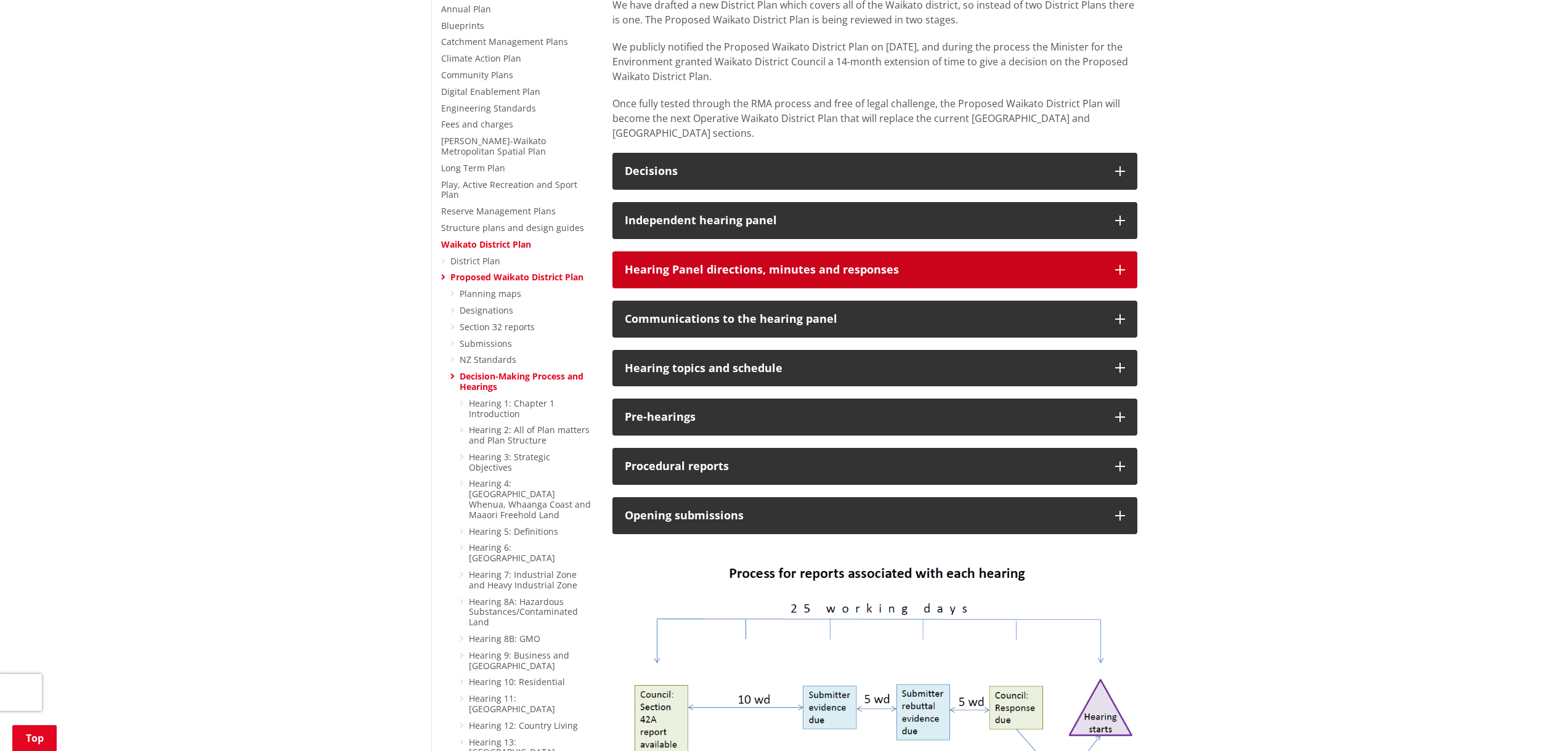
click at [1119, 265] on icon "button" at bounding box center [1120, 270] width 10 height 10
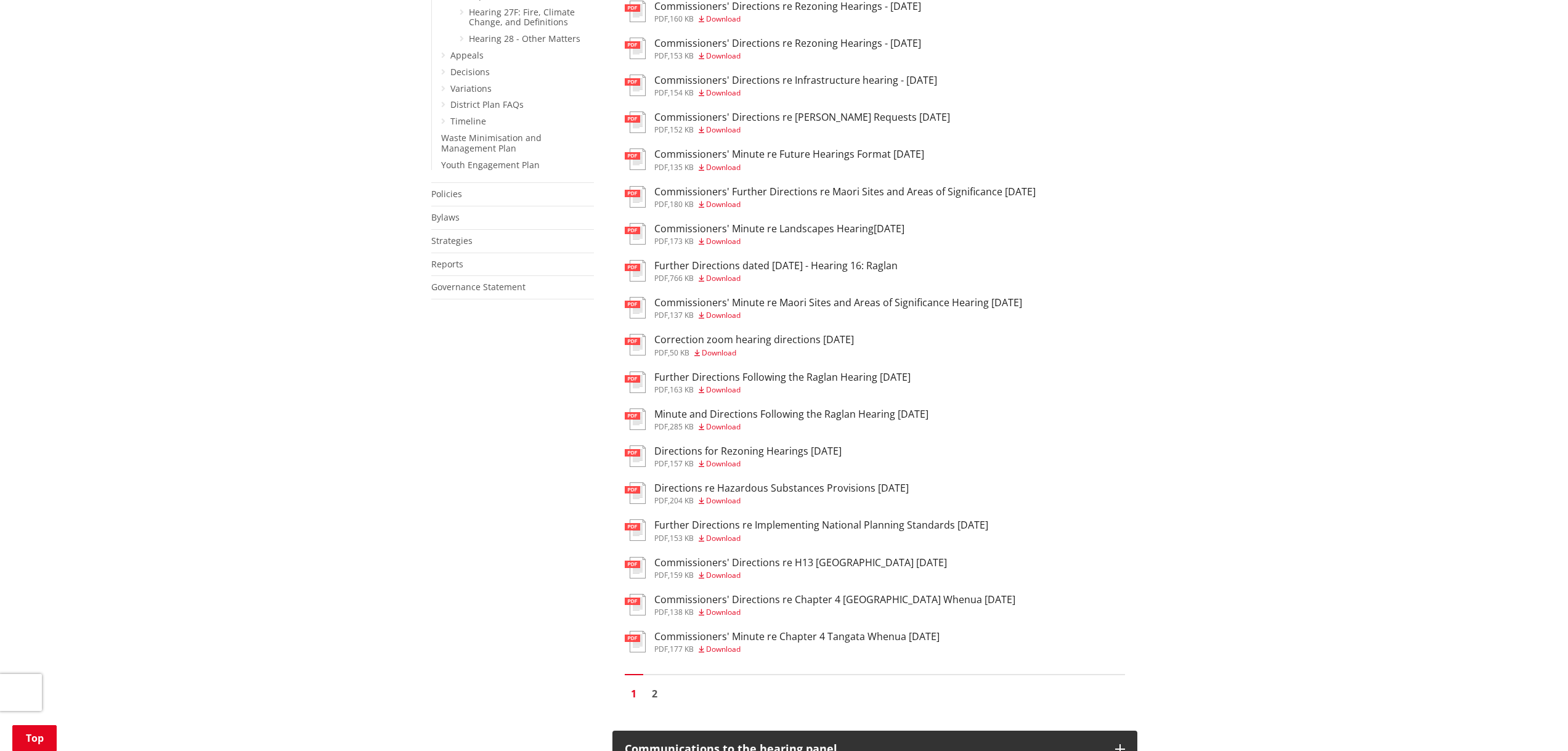
scroll to position [1848, 0]
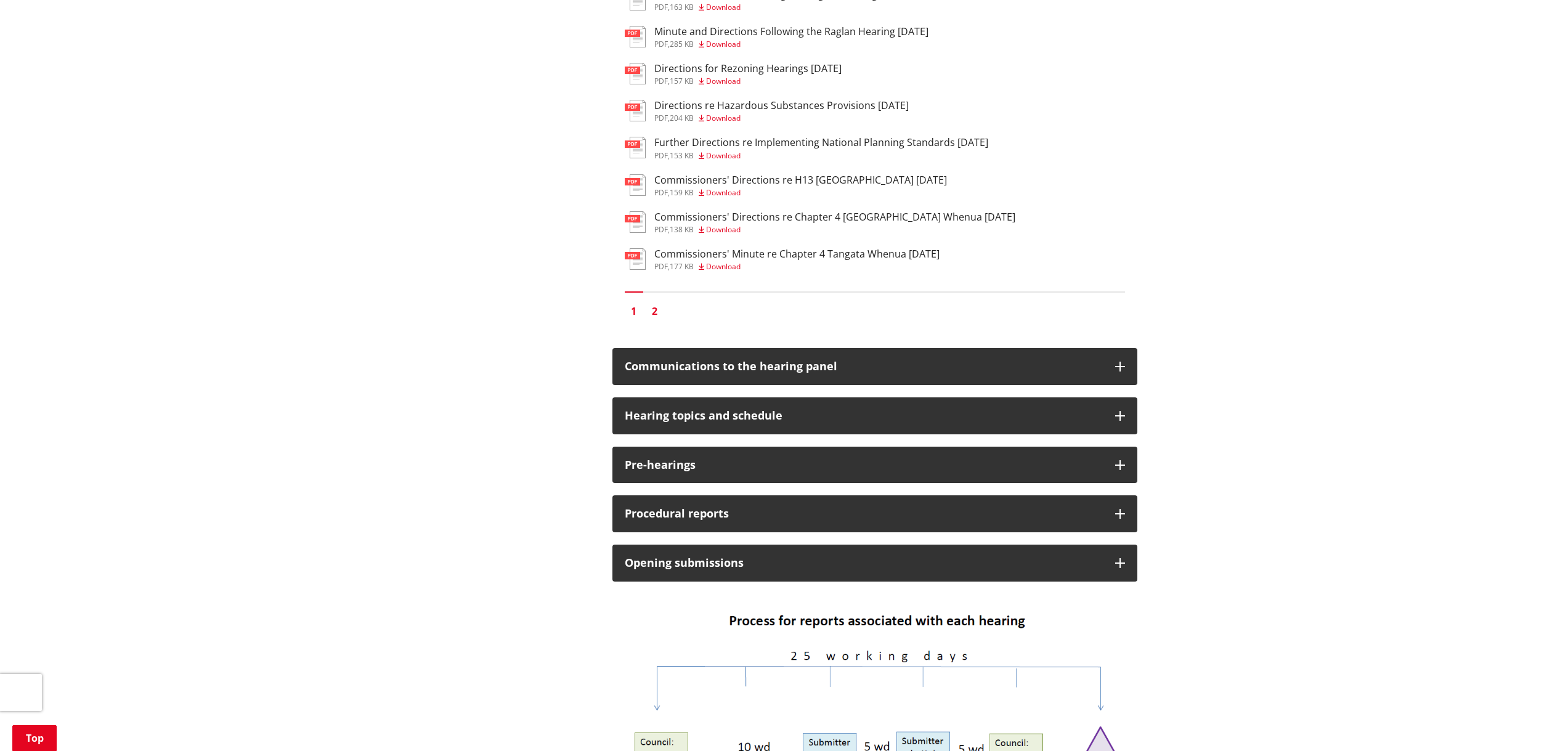
click at [653, 302] on link "2" at bounding box center [655, 311] width 18 height 18
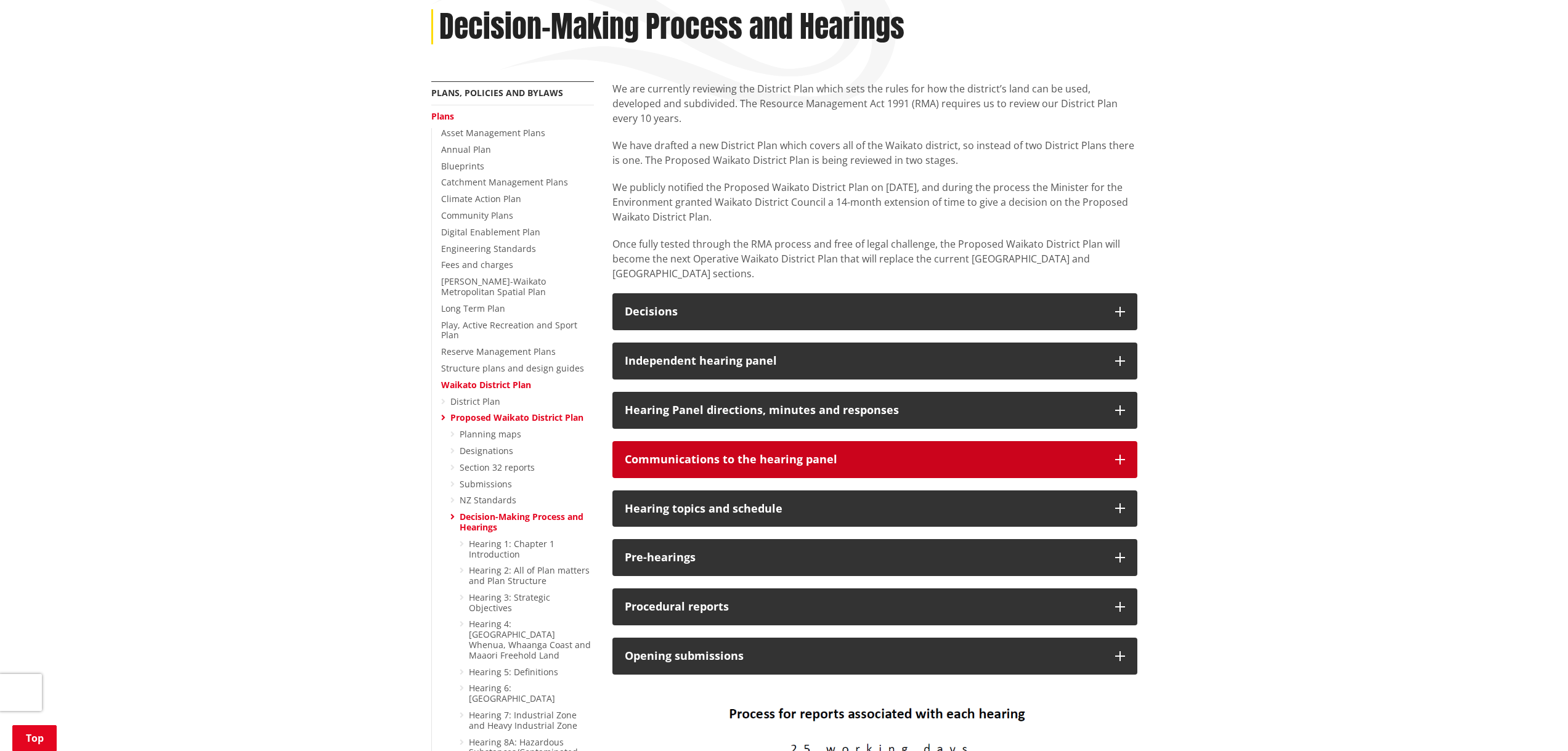
scroll to position [185, 0]
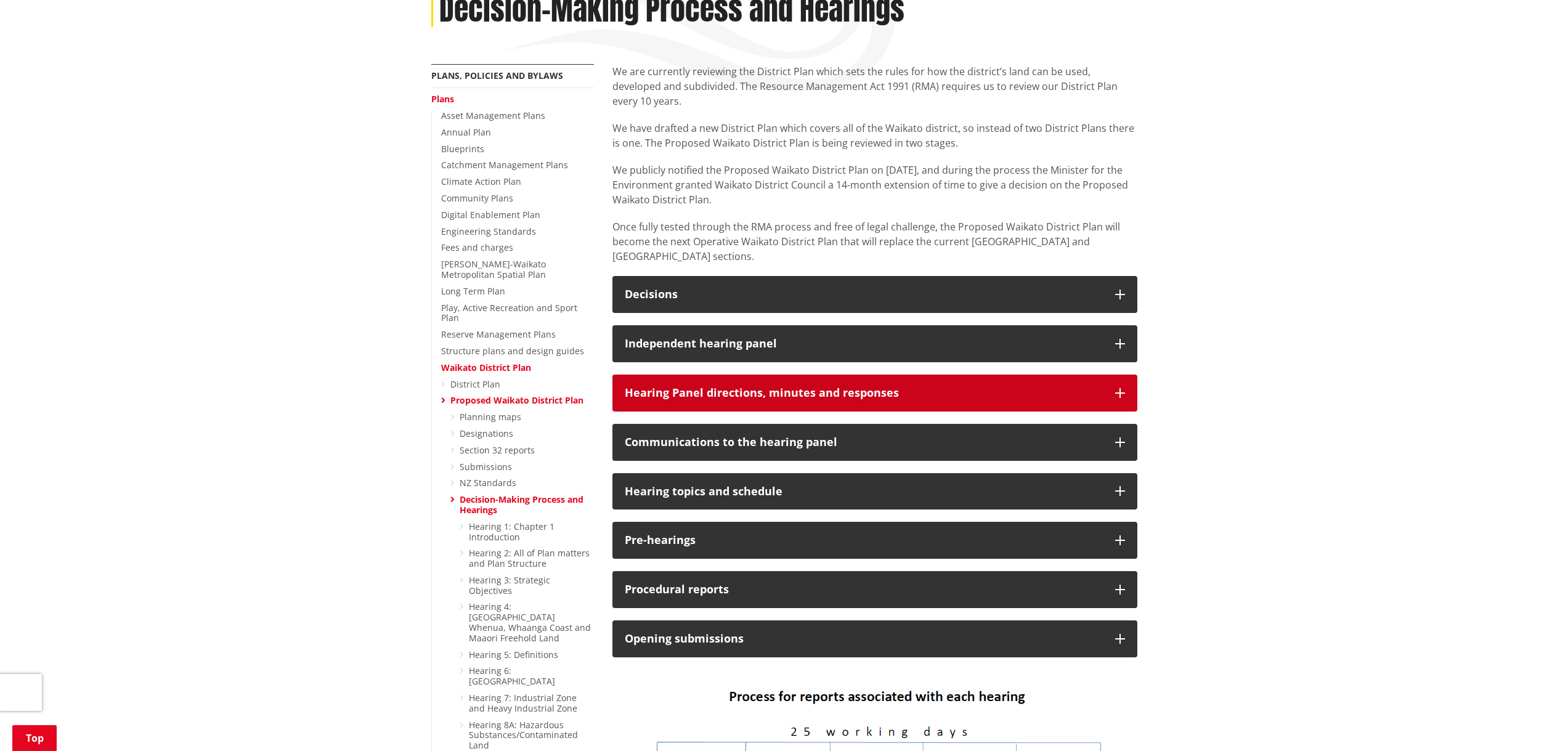
click at [1121, 388] on icon "button" at bounding box center [1120, 393] width 10 height 10
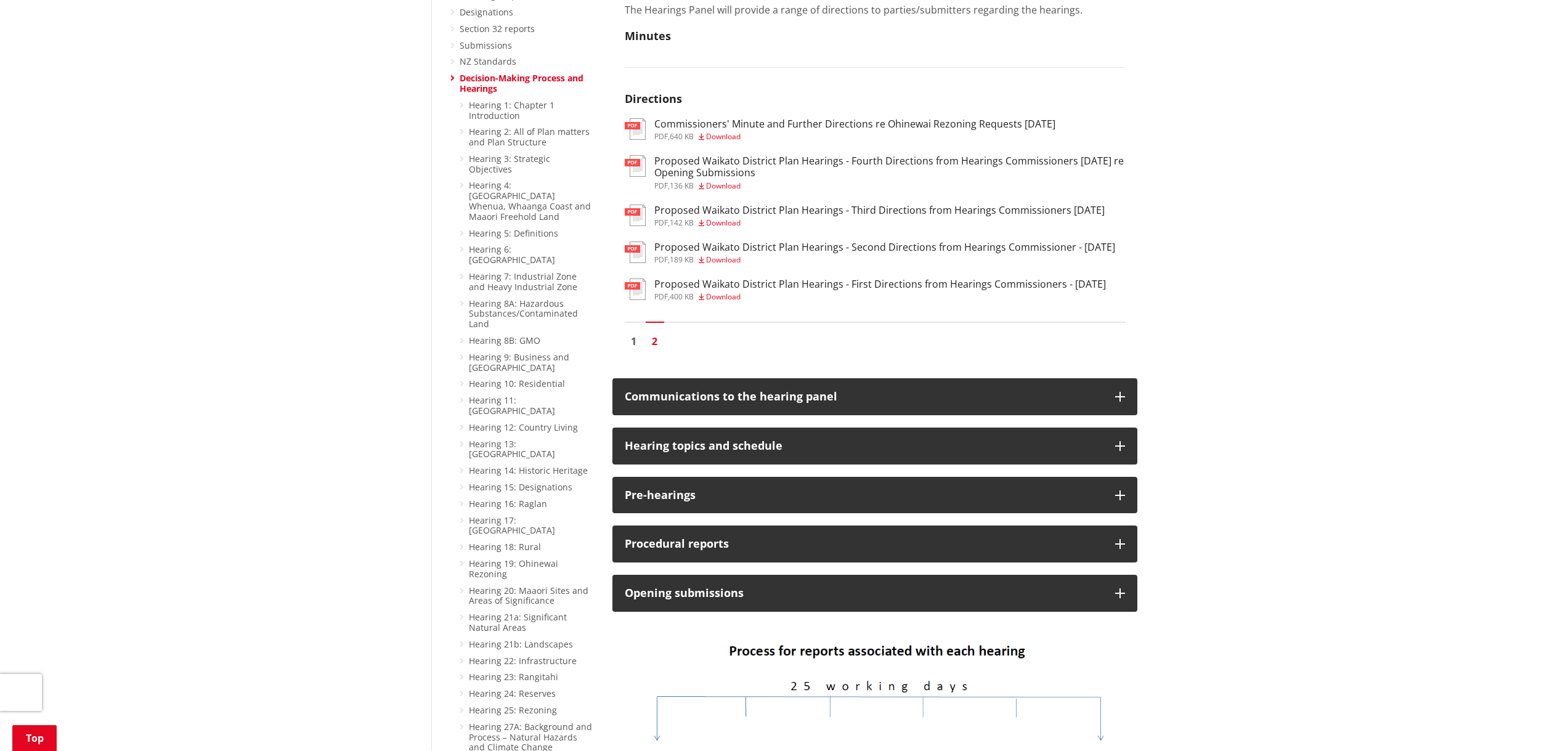
scroll to position [616, 0]
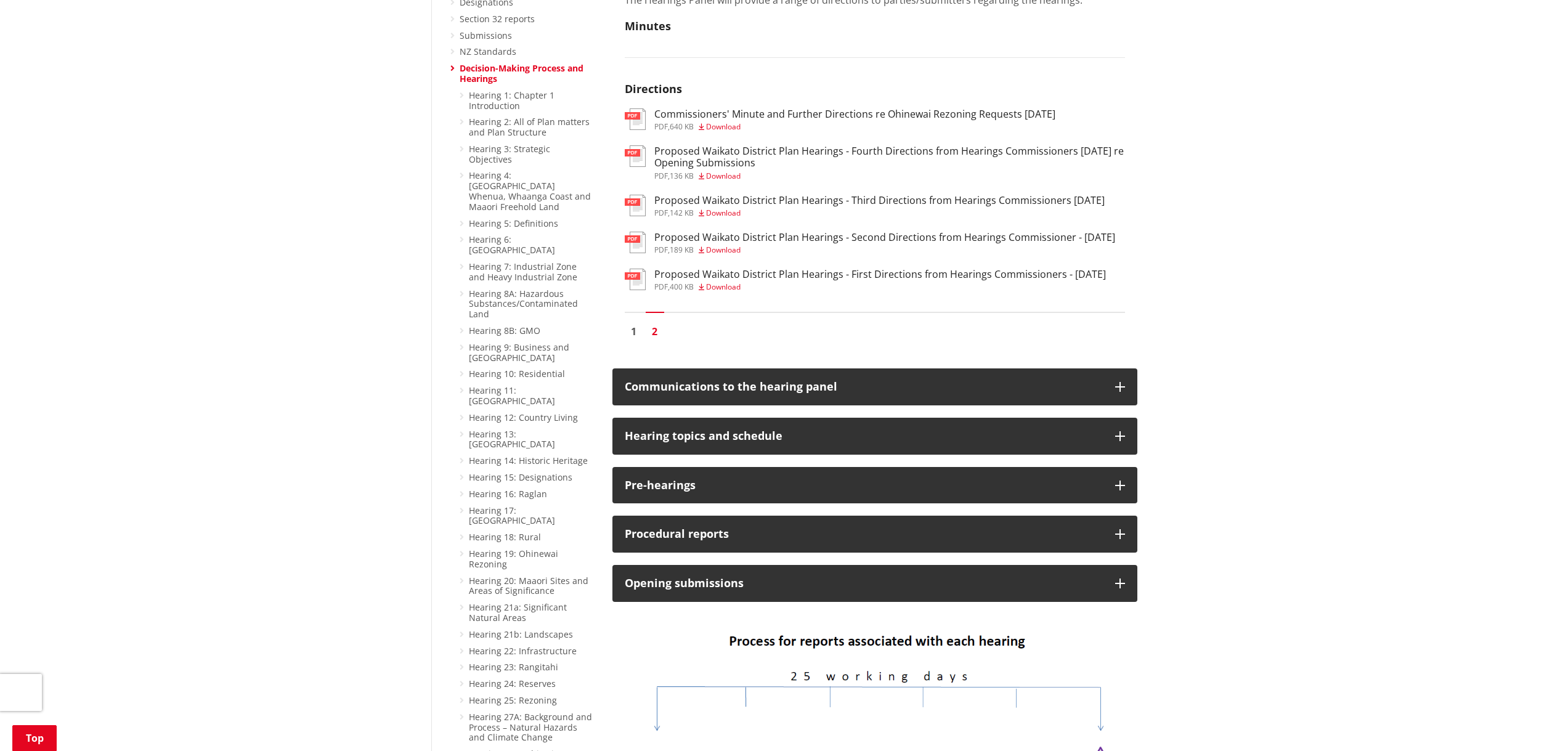
click at [798, 270] on h3 "Proposed Waikato District Plan Hearings - First Directions from Hearings Commis…" at bounding box center [879, 274] width 451 height 11
